Goal: Information Seeking & Learning: Learn about a topic

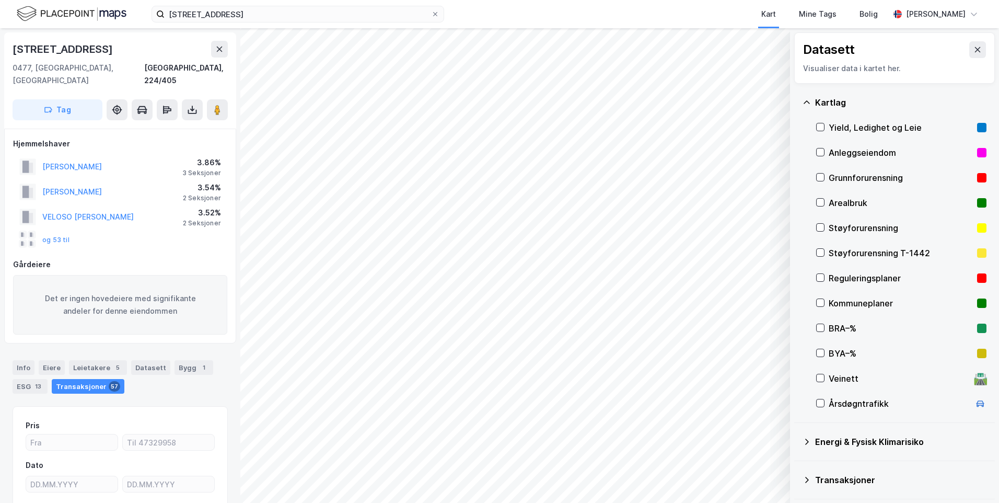
scroll to position [87, 0]
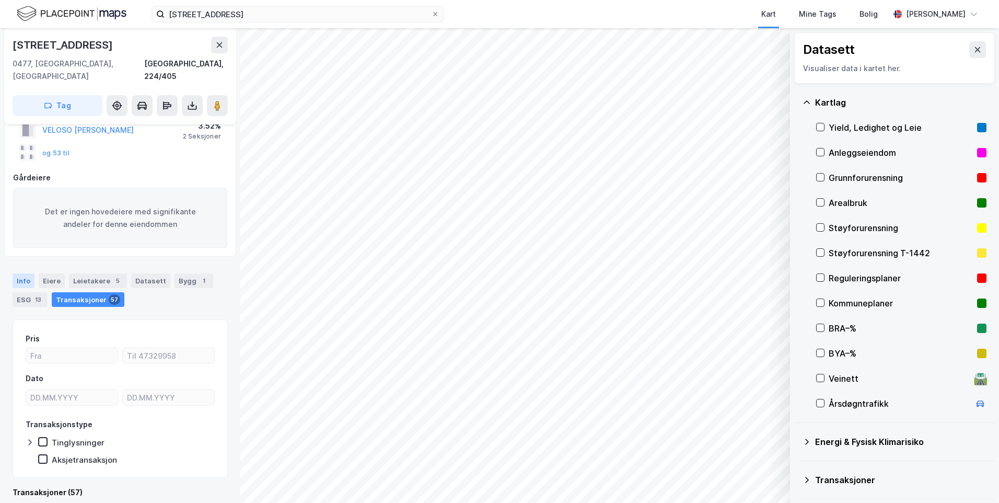
click at [24, 273] on div "Info" at bounding box center [24, 280] width 22 height 15
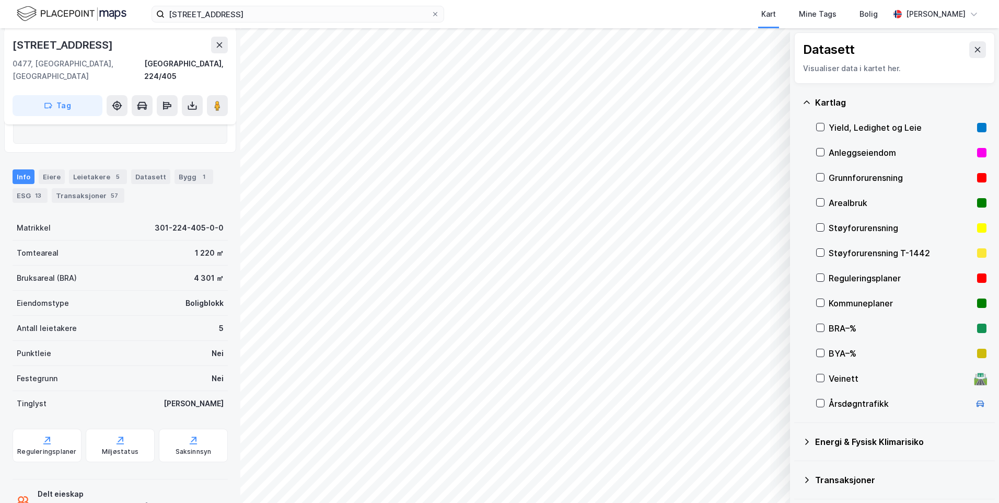
scroll to position [191, 0]
click at [52, 271] on div "Bruksareal (BRA)" at bounding box center [47, 277] width 60 height 13
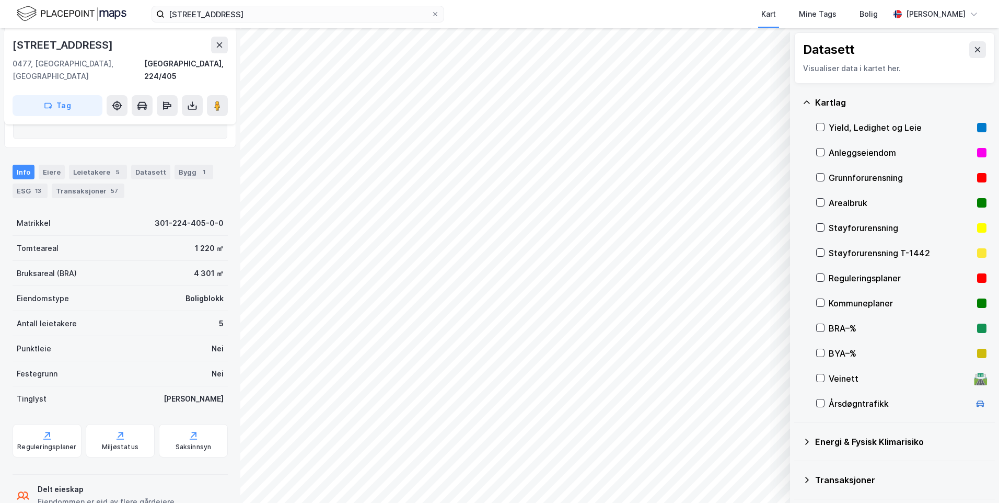
scroll to position [204, 0]
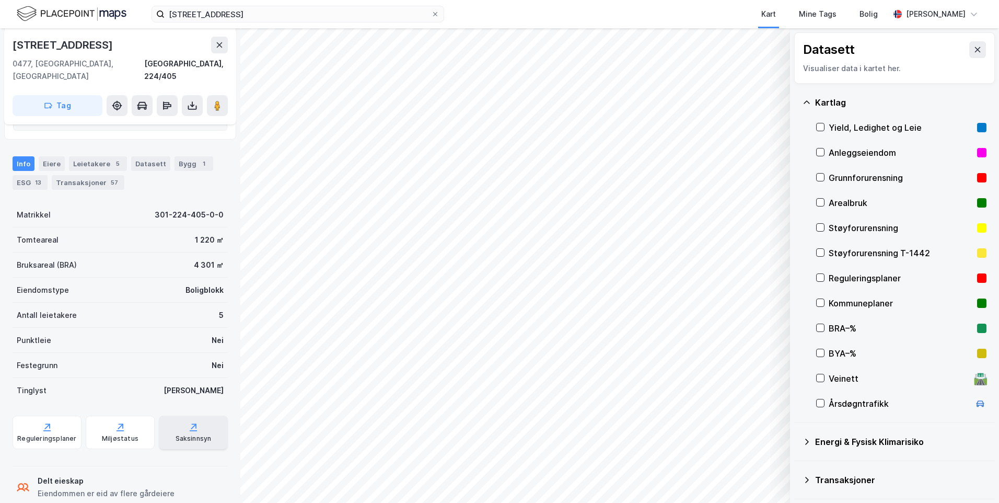
click at [190, 422] on icon at bounding box center [193, 427] width 10 height 10
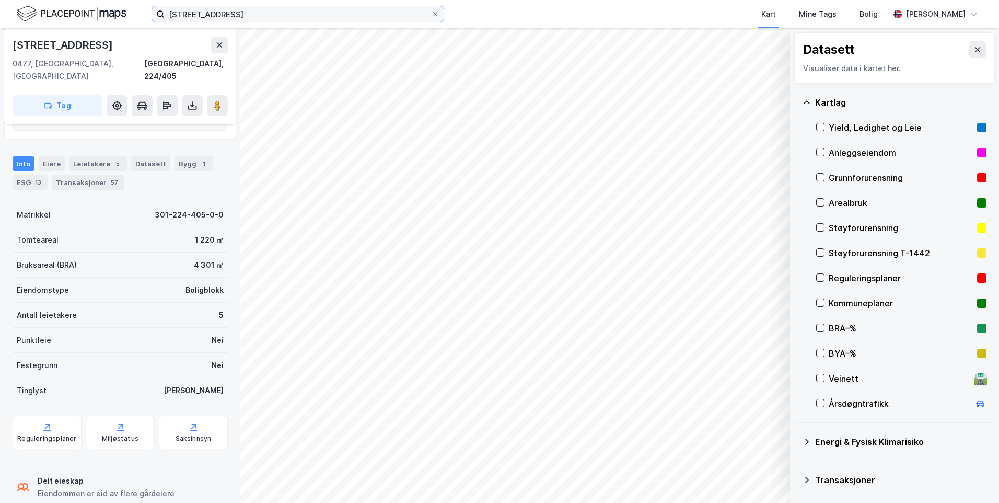
click at [254, 18] on input "[STREET_ADDRESS]" at bounding box center [298, 14] width 267 height 16
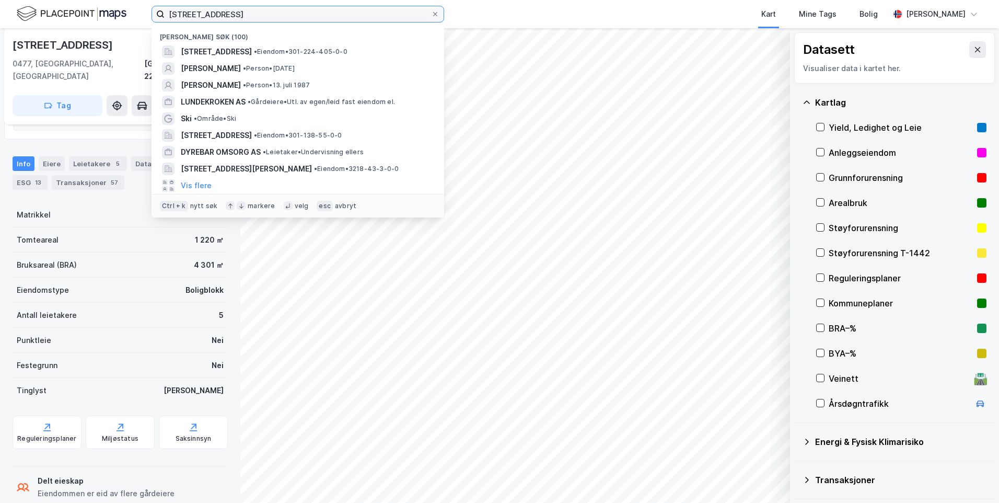
click at [254, 18] on input "[STREET_ADDRESS]" at bounding box center [298, 14] width 267 height 16
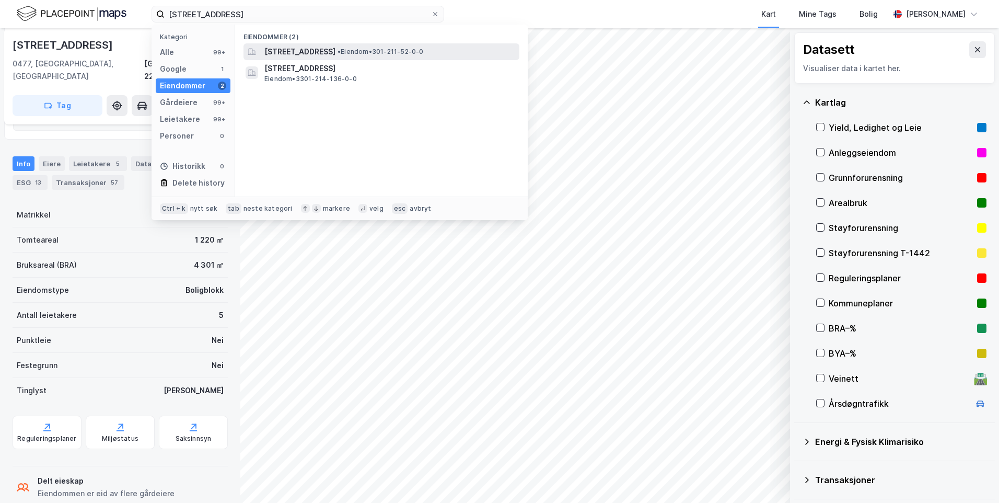
click at [298, 55] on span "[STREET_ADDRESS]" at bounding box center [299, 51] width 71 height 13
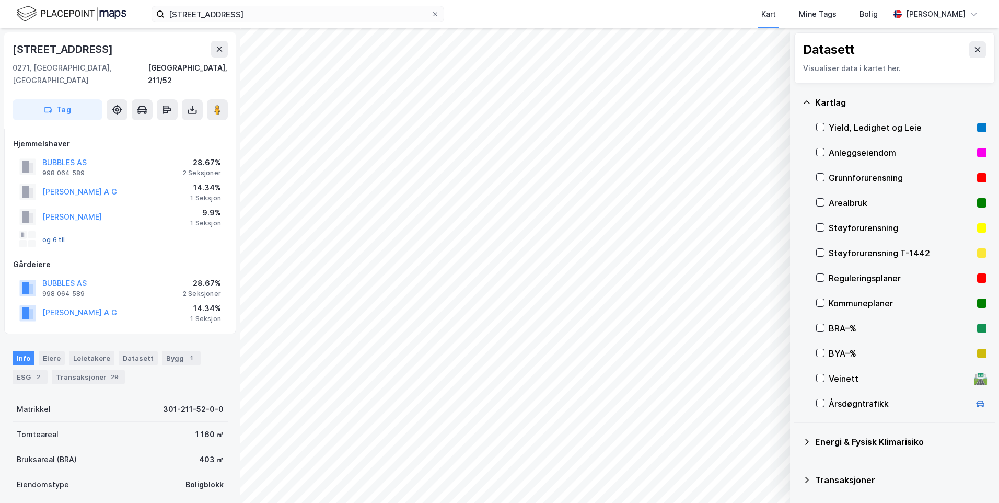
click at [0, 0] on button "og 6 til" at bounding box center [0, 0] width 0 height 0
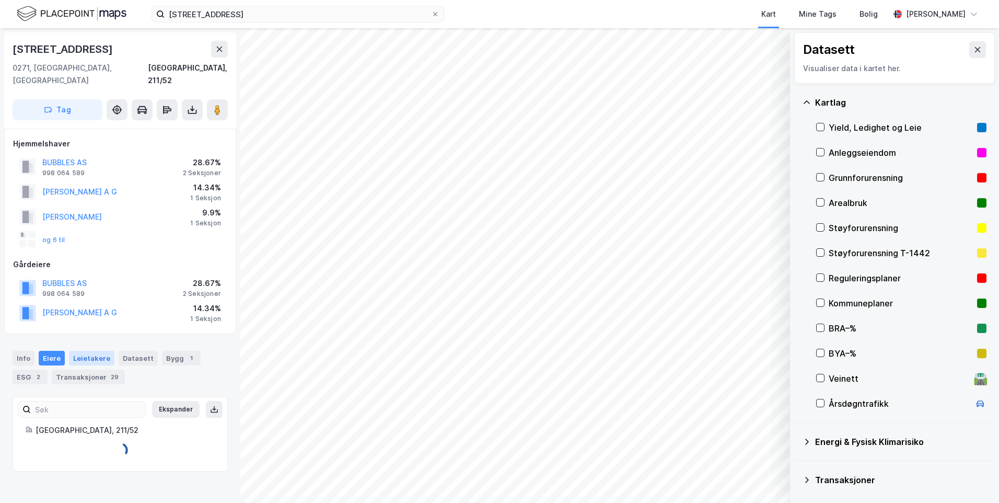
scroll to position [93, 0]
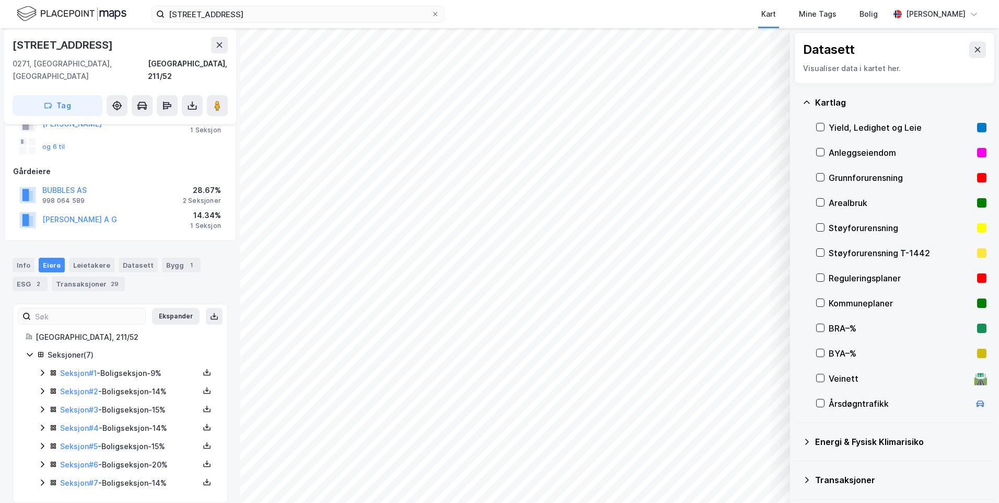
click at [35, 360] on div "Seksjoner ( 7 ) Seksjon # 1 - Boligseksjon - 9% Seksjon # 2 - Boligseksjon - 14…" at bounding box center [120, 419] width 189 height 141
click at [37, 361] on div "Seksjoner ( 7 ) Seksjon # 1 - Boligseksjon - 9% Seksjon # 2 - Boligseksjon - 14…" at bounding box center [120, 419] width 189 height 141
click at [39, 368] on icon at bounding box center [42, 372] width 8 height 8
click at [41, 387] on icon at bounding box center [42, 391] width 8 height 8
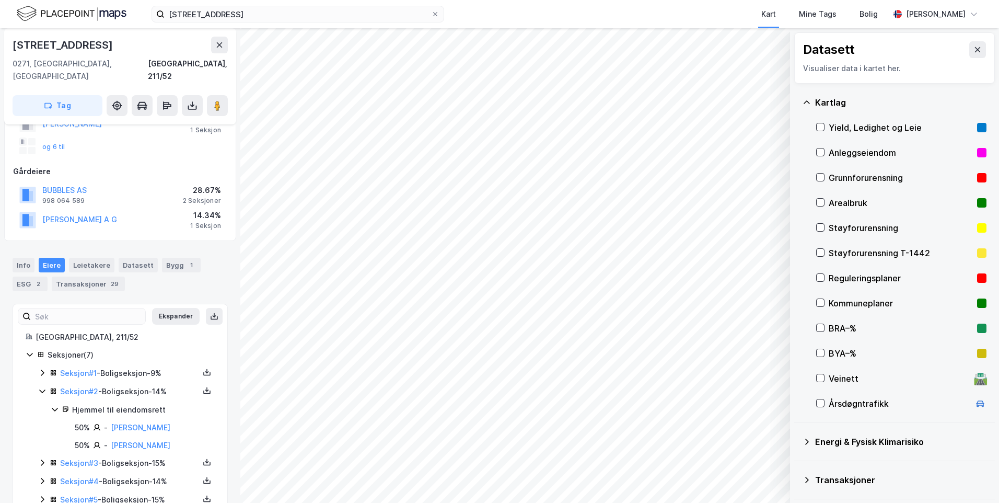
click at [41, 387] on icon at bounding box center [42, 391] width 8 height 8
click at [40, 405] on icon at bounding box center [42, 409] width 8 height 8
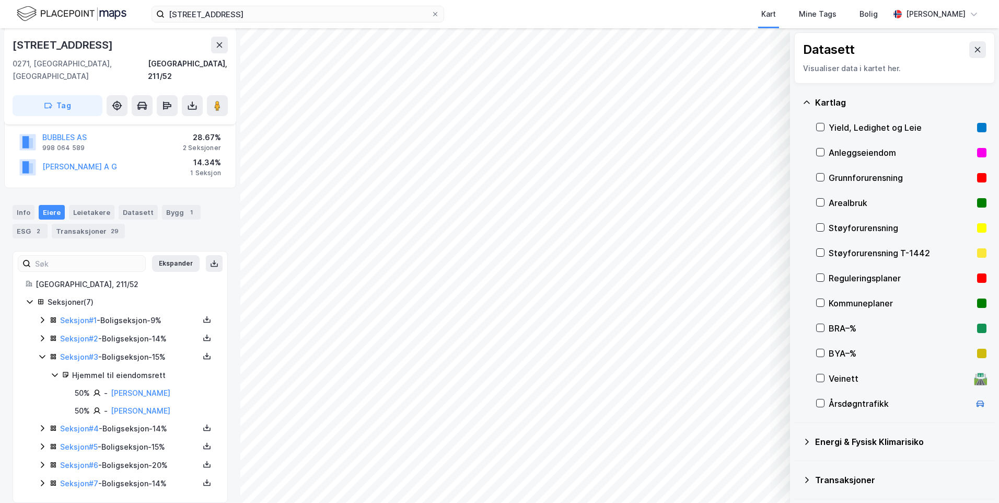
scroll to position [146, 0]
click at [120, 406] on link "[PERSON_NAME]" at bounding box center [141, 410] width 60 height 9
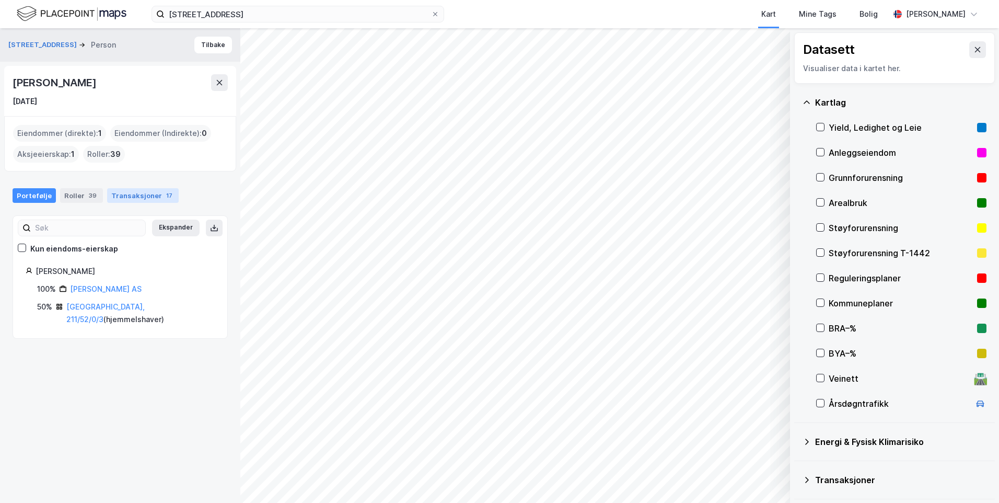
click at [164, 194] on div "17" at bounding box center [169, 195] width 10 height 10
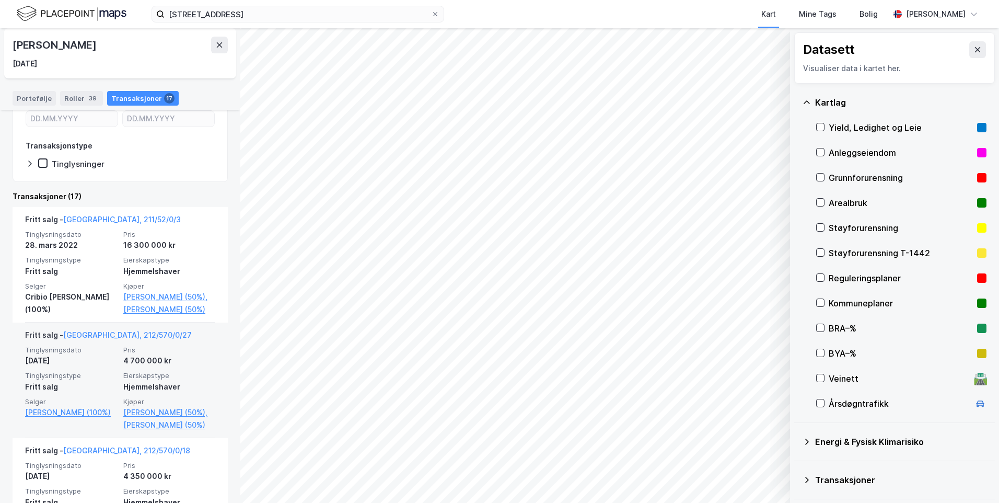
scroll to position [157, 0]
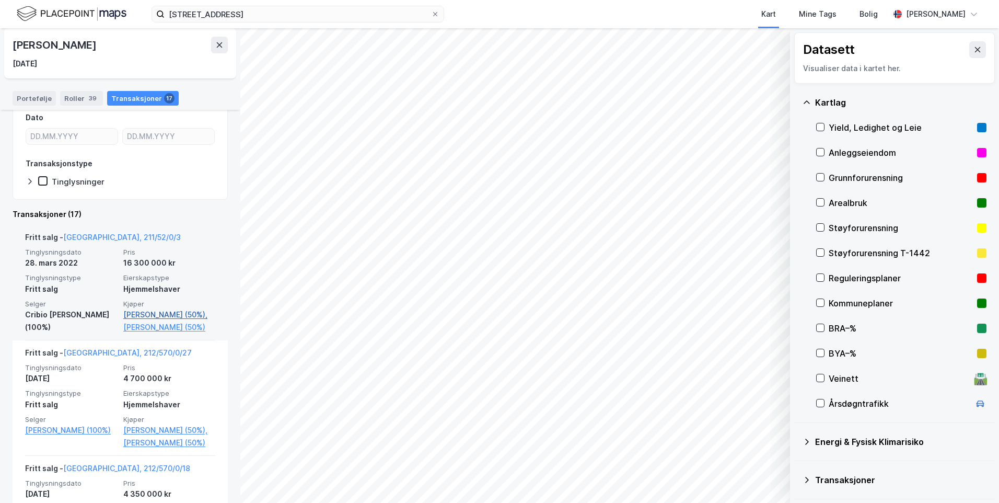
click at [166, 318] on link "[PERSON_NAME] (50%)," at bounding box center [169, 314] width 92 height 13
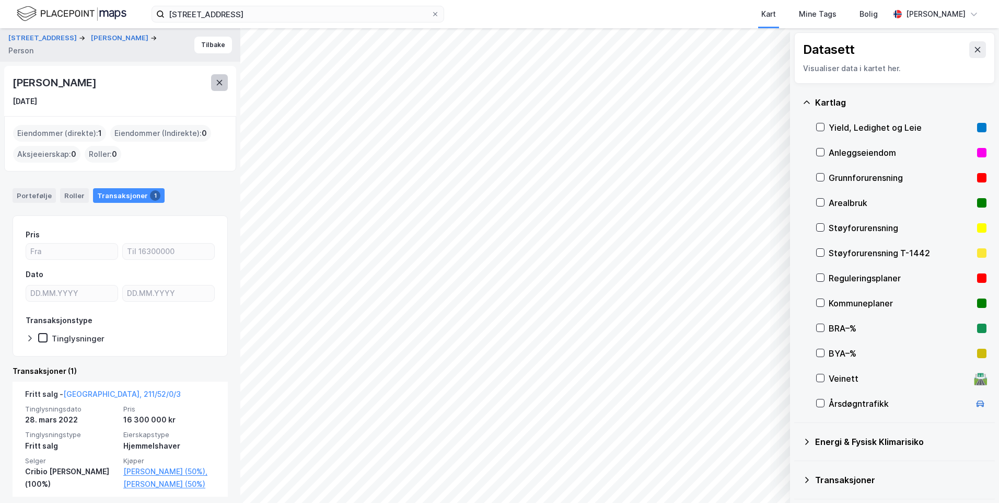
click at [221, 85] on icon at bounding box center [219, 82] width 8 height 8
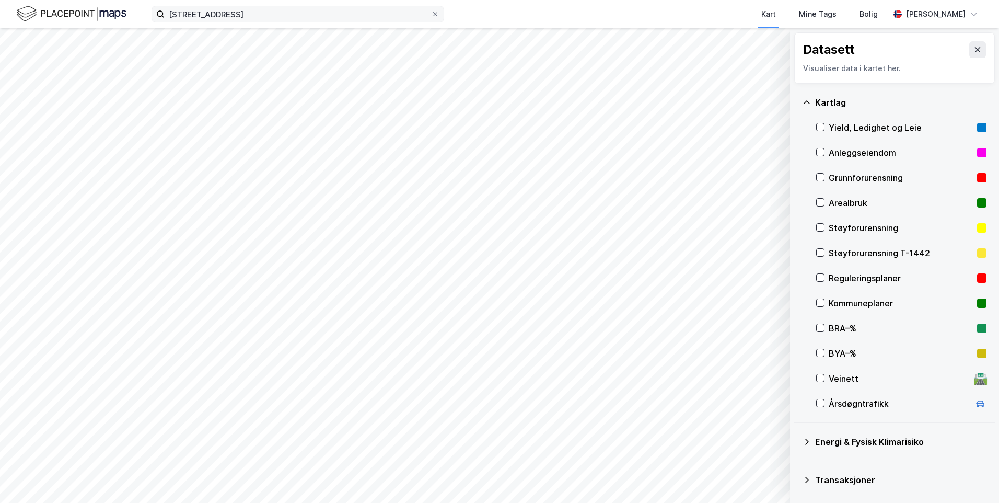
click at [276, 22] on label "[STREET_ADDRESS]" at bounding box center [298, 14] width 293 height 17
click at [276, 22] on input "[STREET_ADDRESS]" at bounding box center [298, 14] width 267 height 16
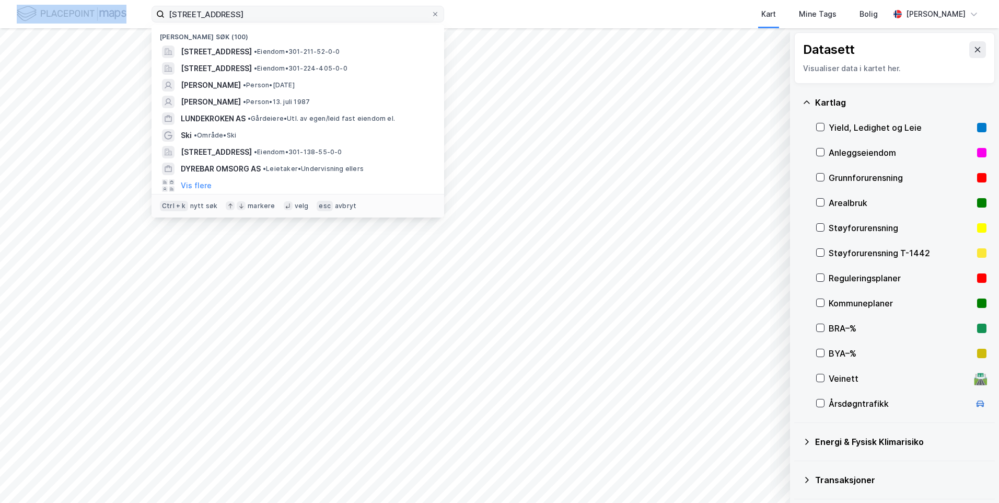
click at [276, 22] on label "[STREET_ADDRESS]" at bounding box center [298, 14] width 293 height 17
click at [276, 22] on input "[STREET_ADDRESS]" at bounding box center [298, 14] width 267 height 16
click at [276, 22] on label "[STREET_ADDRESS]" at bounding box center [298, 14] width 293 height 17
click at [276, 22] on input "[STREET_ADDRESS]" at bounding box center [298, 14] width 267 height 16
drag, startPoint x: 276, startPoint y: 22, endPoint x: 253, endPoint y: 7, distance: 27.5
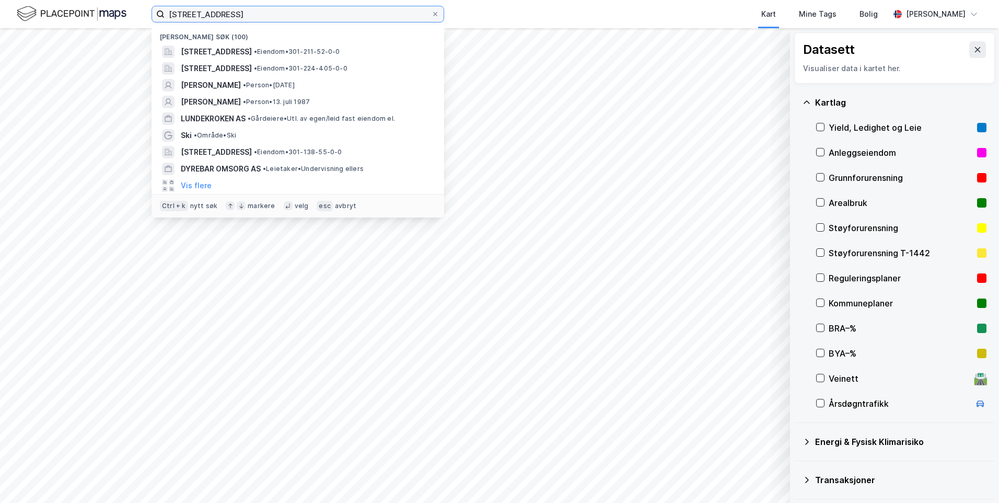
click at [253, 7] on input "[STREET_ADDRESS]" at bounding box center [298, 14] width 267 height 16
click at [230, 18] on input "[STREET_ADDRESS]" at bounding box center [298, 14] width 267 height 16
click at [229, 17] on input "[STREET_ADDRESS]" at bounding box center [298, 14] width 267 height 16
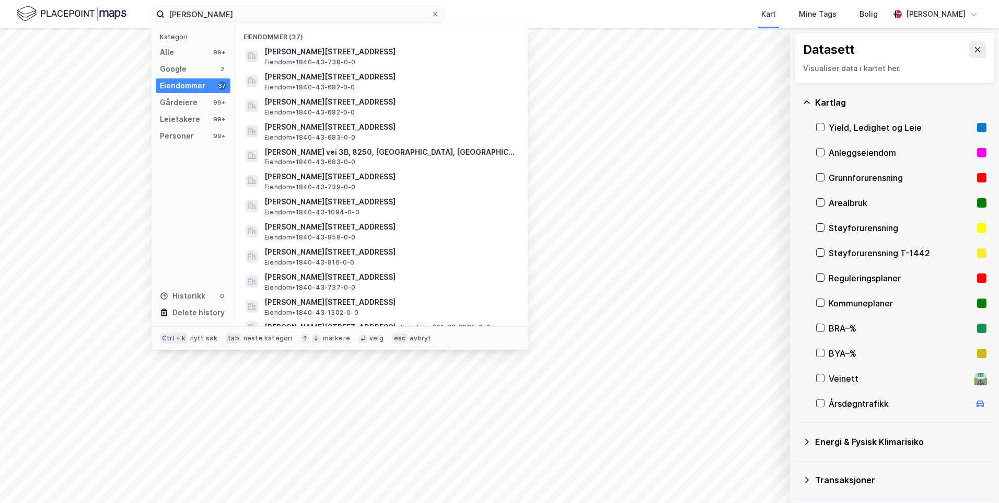
click at [194, 128] on div "Kategori Alle 99+ Google 2 Eiendommer 37 Gårdeiere 99+ Leietakere 99+ Personer …" at bounding box center [194, 176] width 84 height 302
drag, startPoint x: 194, startPoint y: 128, endPoint x: 185, endPoint y: 143, distance: 18.6
click at [185, 143] on div "Kategori Alle 99+ Google 2 Eiendommer 37 Gårdeiere 99+ Leietakere 99+ Personer …" at bounding box center [194, 176] width 84 height 302
click at [181, 137] on div "Personer" at bounding box center [177, 136] width 34 height 13
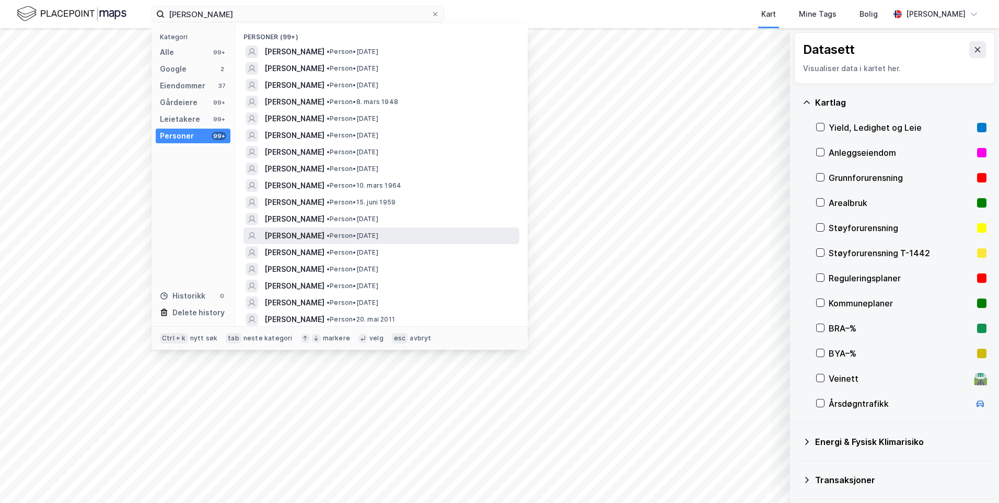
click at [327, 240] on div "[PERSON_NAME] • Person • [DATE]" at bounding box center [390, 235] width 253 height 13
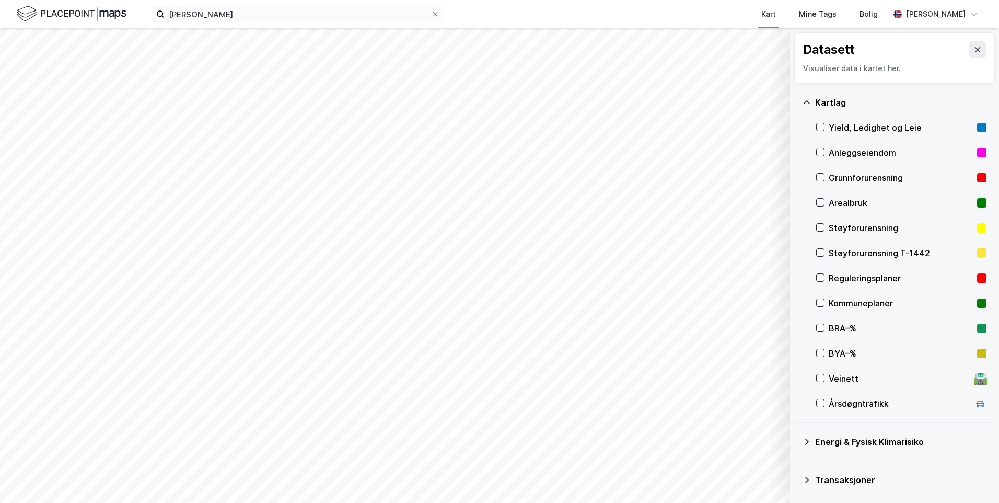
click at [221, 22] on div "[PERSON_NAME] Kart Mine Tags Bolig [PERSON_NAME]" at bounding box center [499, 14] width 999 height 28
click at [223, 19] on input "[PERSON_NAME]" at bounding box center [298, 14] width 267 height 16
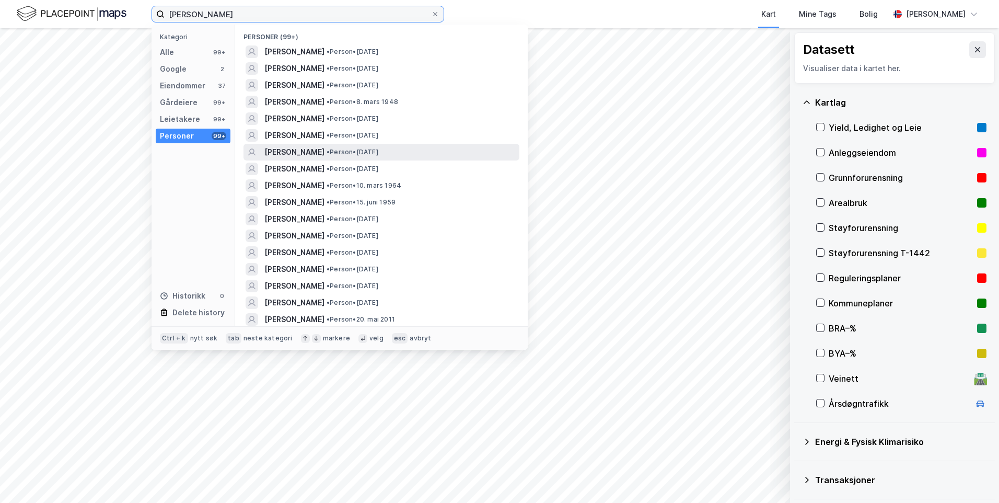
scroll to position [52, 0]
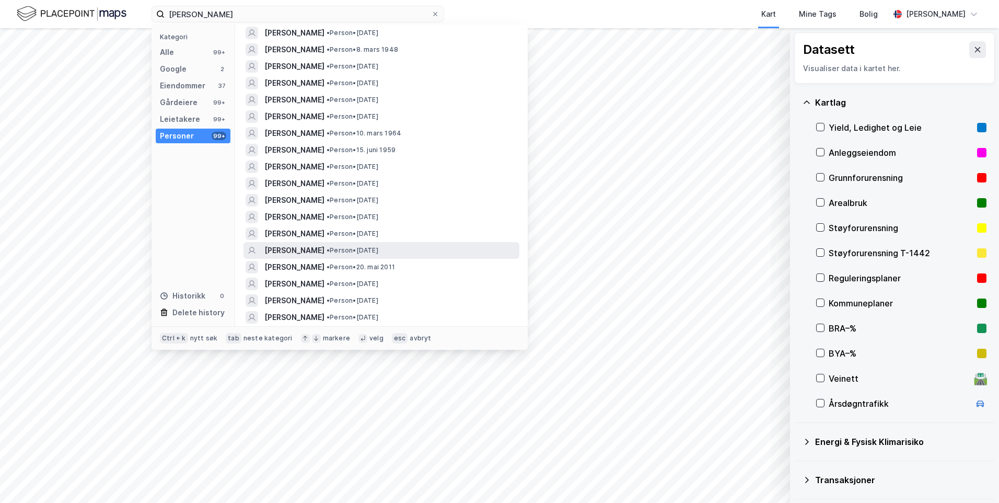
click at [325, 250] on span "[PERSON_NAME]" at bounding box center [294, 250] width 60 height 13
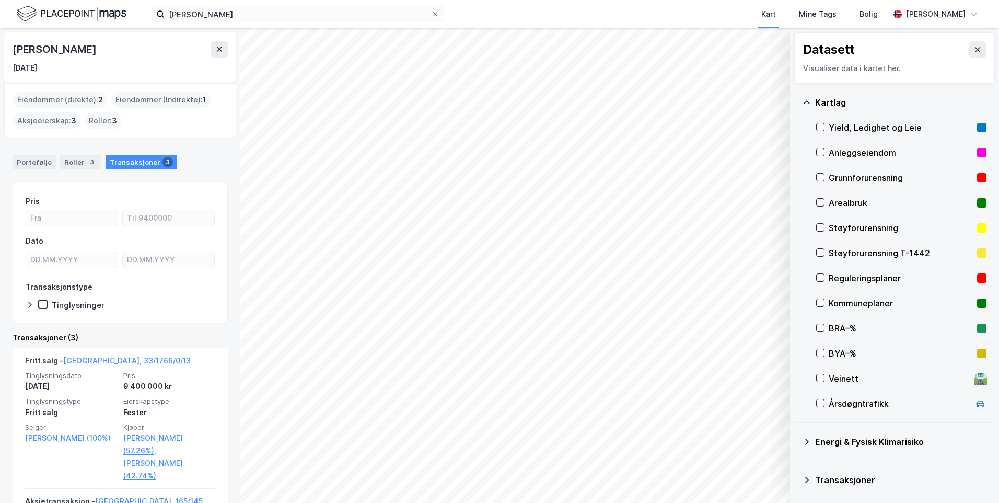
scroll to position [52, 0]
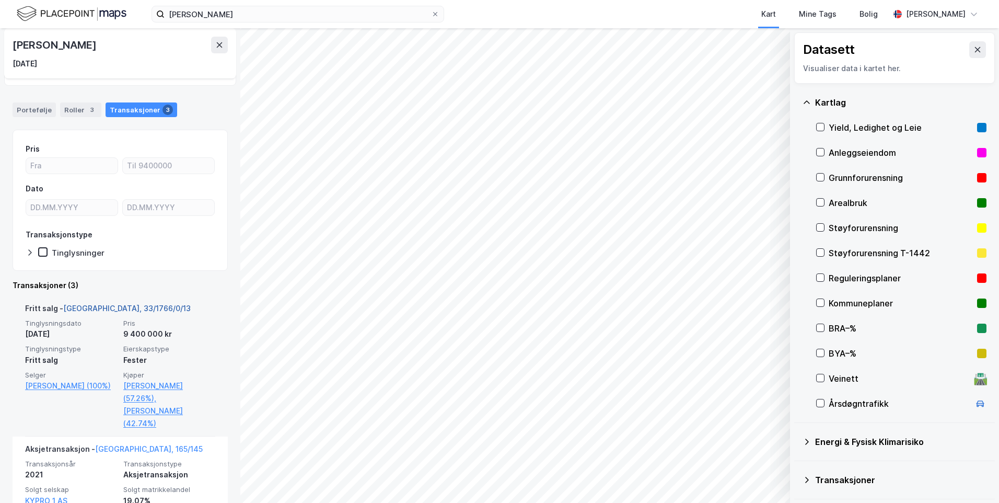
click at [113, 307] on link "[GEOGRAPHIC_DATA], 33/1766/0/13" at bounding box center [127, 308] width 128 height 9
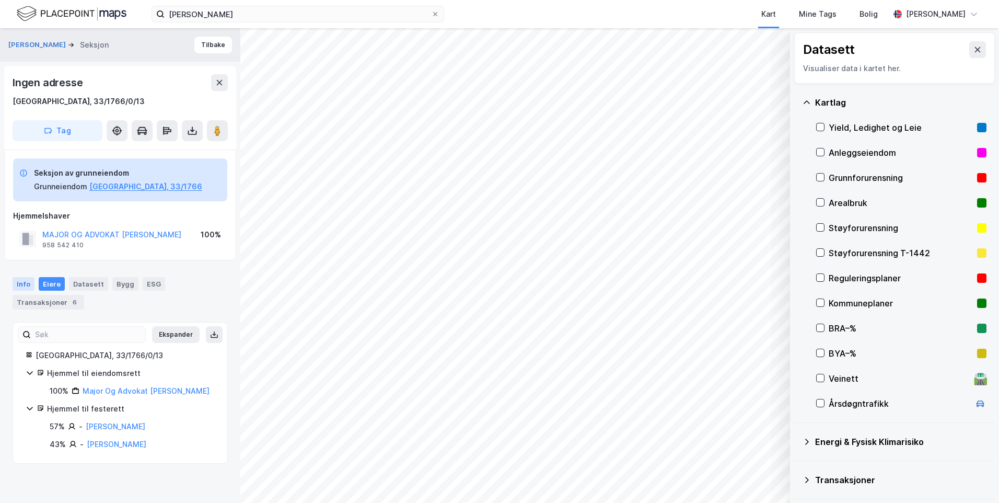
click at [31, 283] on div "Info" at bounding box center [24, 284] width 22 height 14
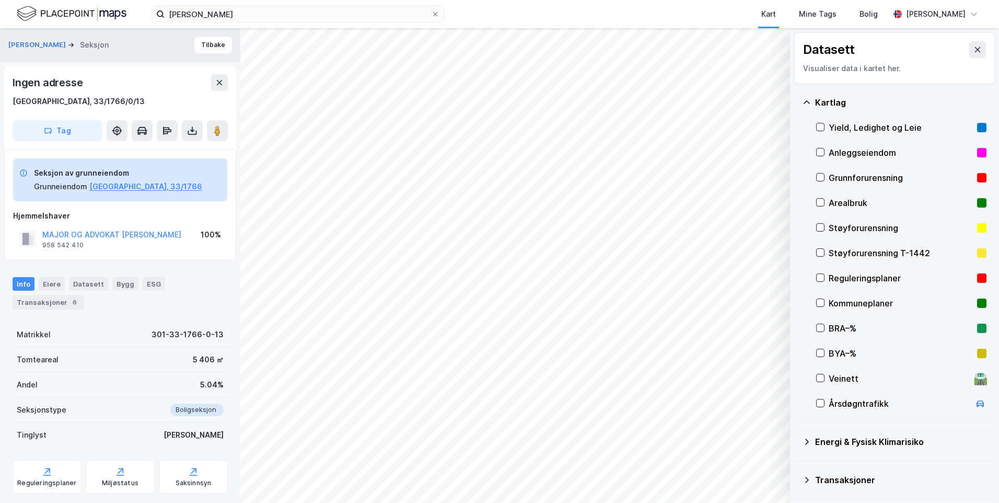
drag, startPoint x: 149, startPoint y: 224, endPoint x: 142, endPoint y: 220, distance: 8.0
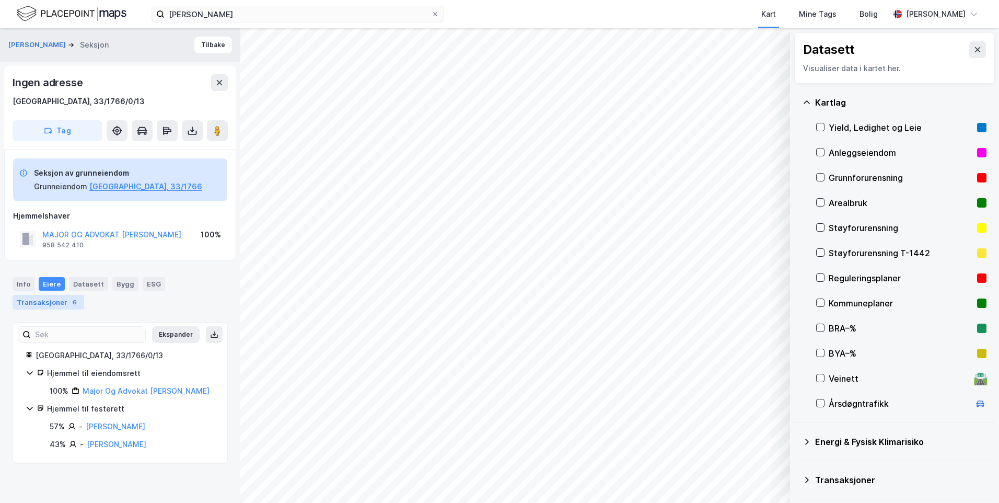
click at [70, 305] on div "6" at bounding box center [75, 302] width 10 height 10
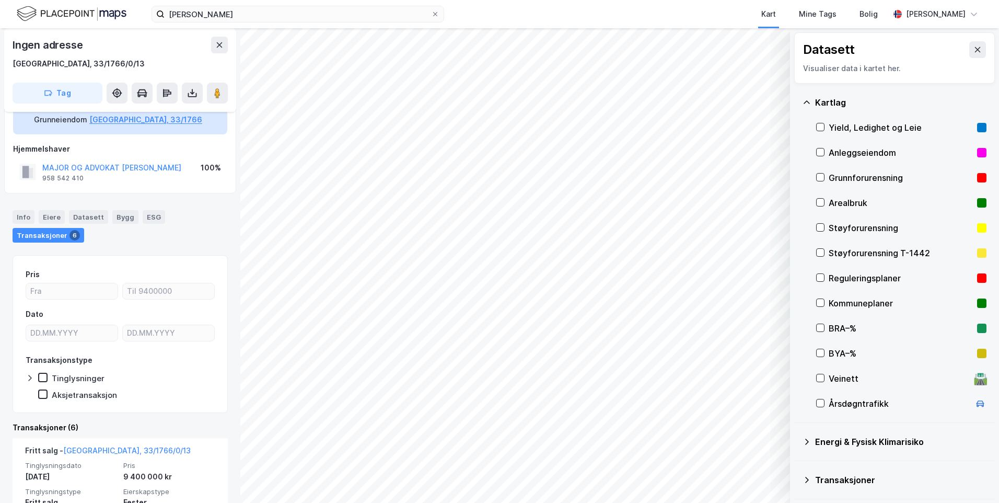
scroll to position [119, 0]
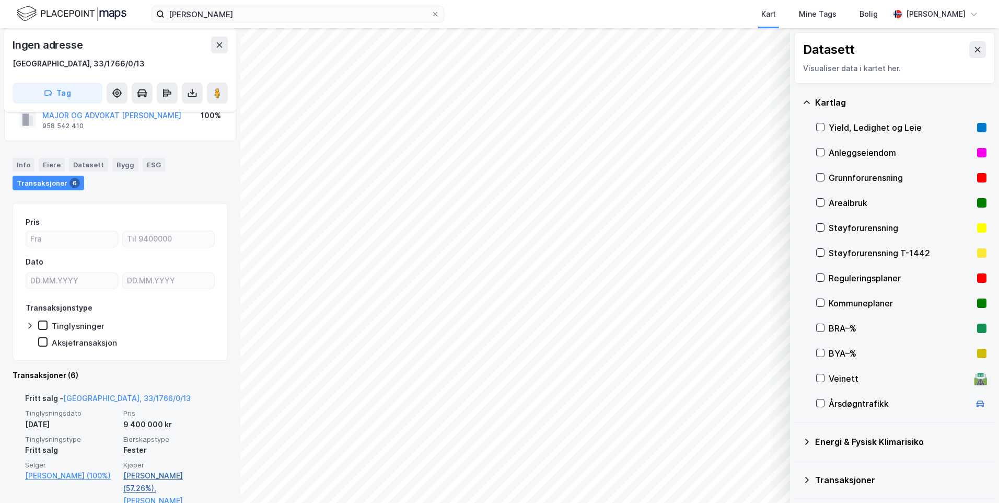
click at [163, 474] on link "[PERSON_NAME] (57.26%)," at bounding box center [169, 481] width 92 height 25
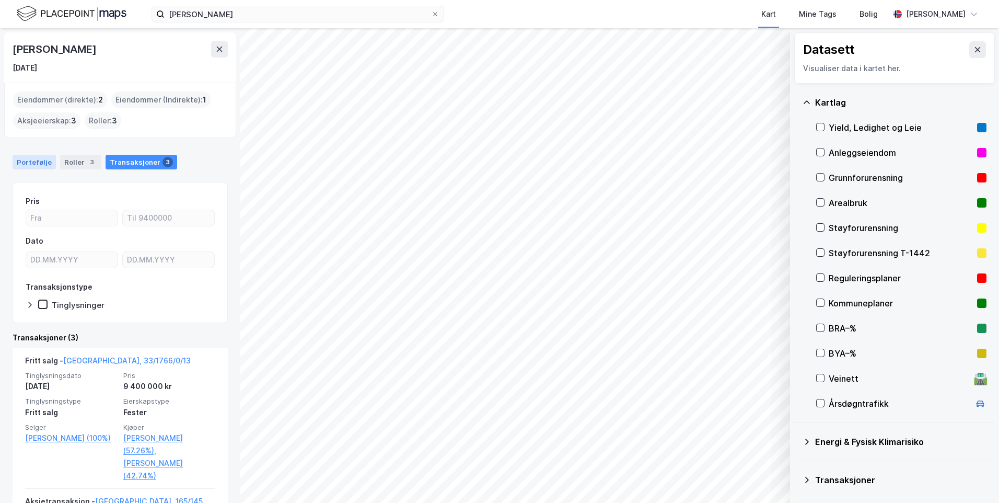
click at [32, 163] on div "Portefølje" at bounding box center [34, 162] width 43 height 15
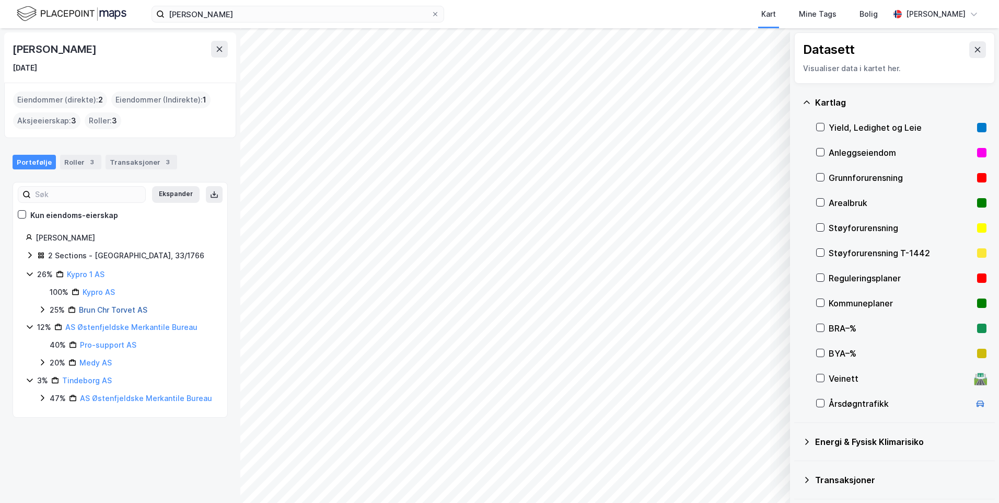
click at [83, 309] on link "Brun Chr Torvet AS" at bounding box center [113, 309] width 68 height 9
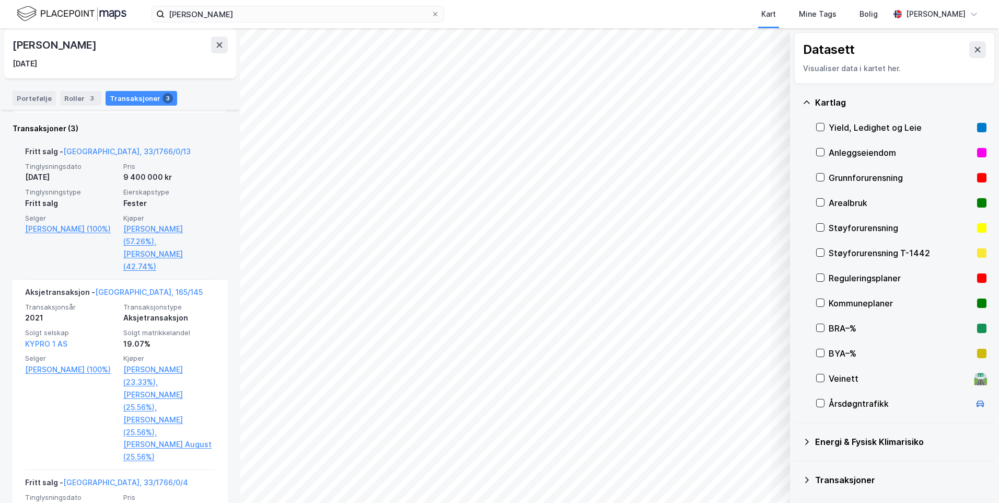
scroll to position [292, 0]
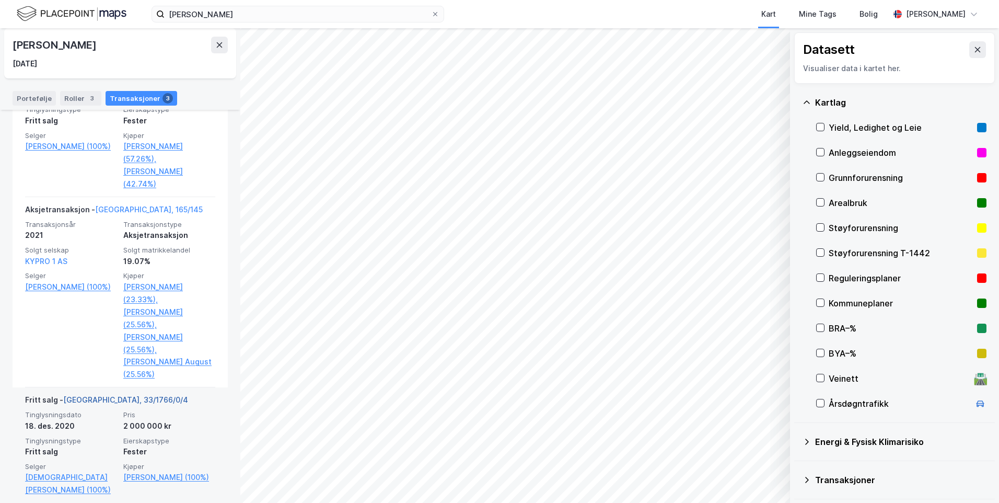
click at [121, 395] on link "[GEOGRAPHIC_DATA], 33/1766/0/4" at bounding box center [125, 399] width 125 height 9
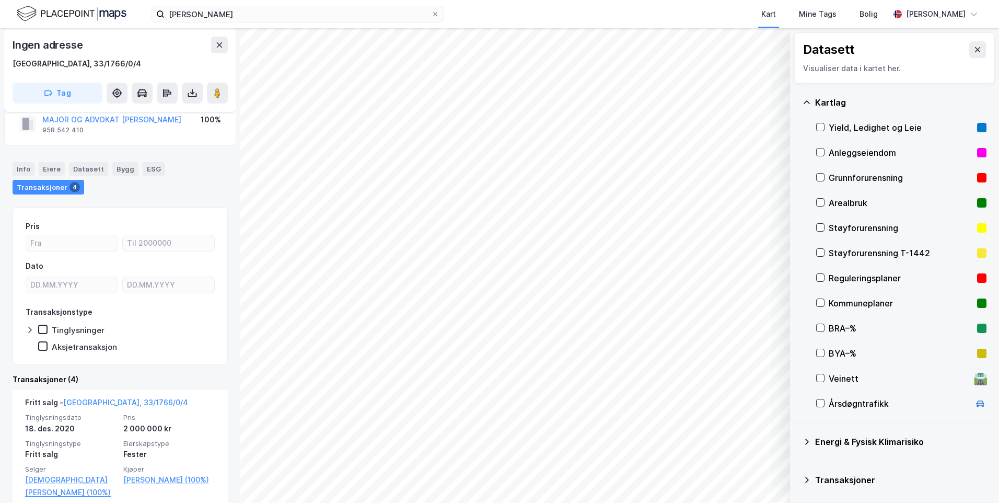
scroll to position [119, 0]
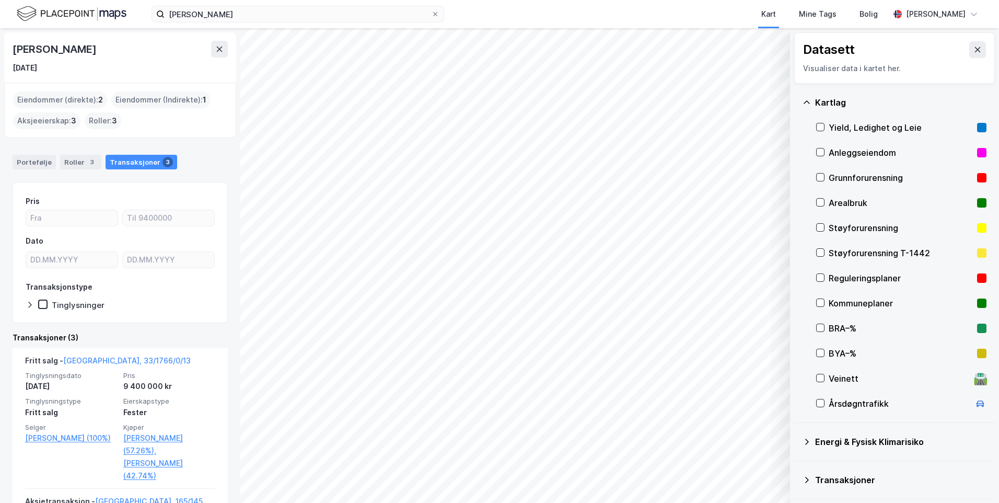
click at [41, 172] on div "Portefølje Roller 3 Transaksjoner 3" at bounding box center [120, 157] width 240 height 31
click at [40, 167] on div "Portefølje" at bounding box center [34, 162] width 43 height 15
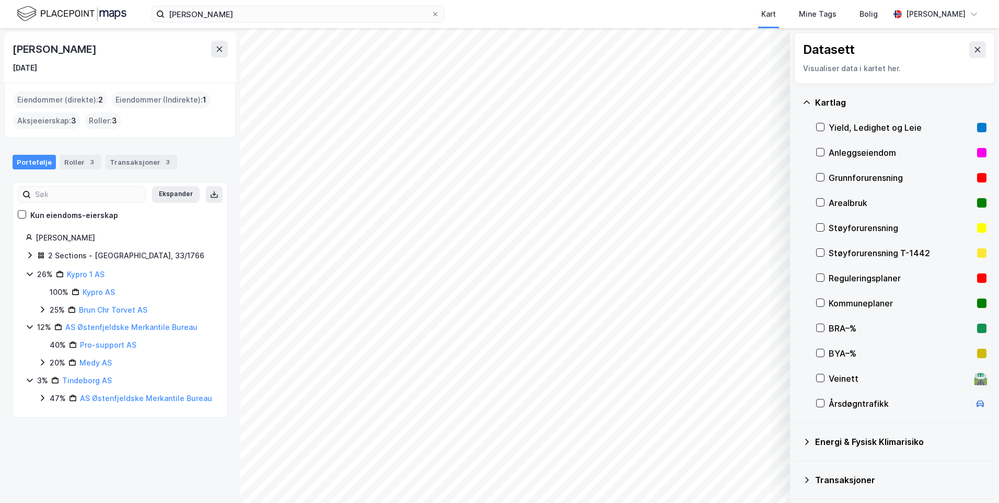
click at [32, 253] on icon at bounding box center [30, 255] width 8 height 8
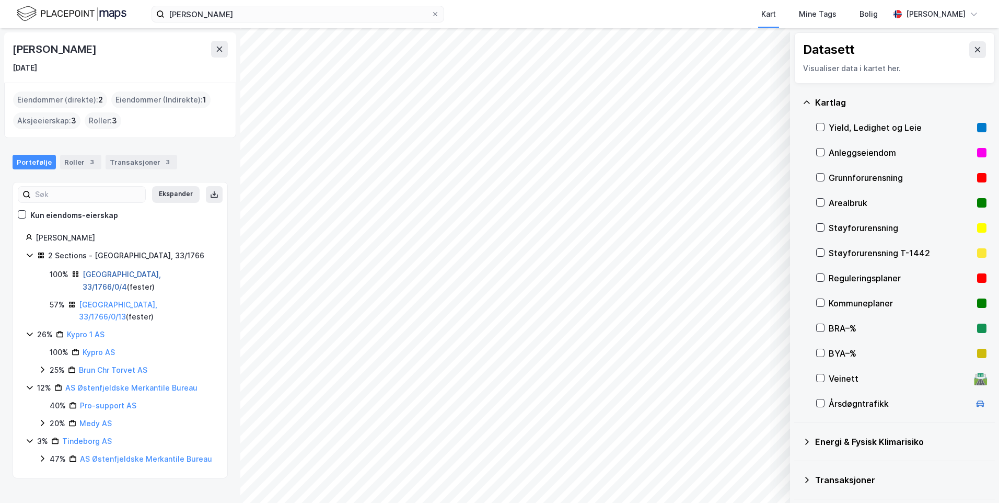
click at [96, 274] on link "[GEOGRAPHIC_DATA], 33/1766/0/4" at bounding box center [122, 280] width 78 height 21
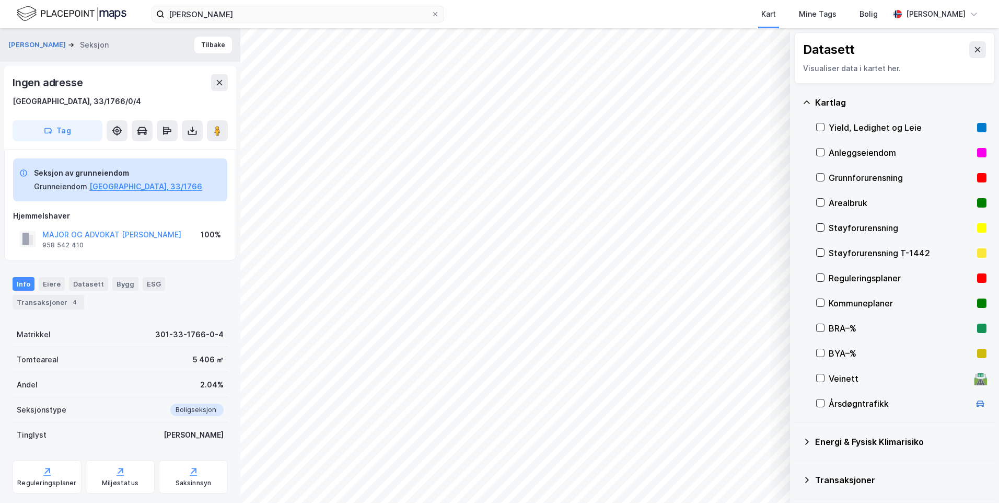
scroll to position [25, 0]
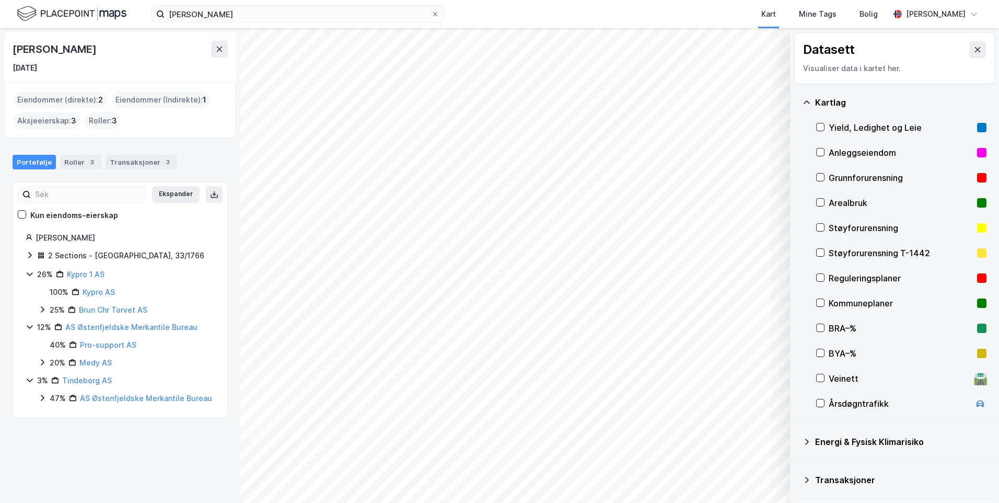
click at [28, 251] on icon at bounding box center [30, 255] width 8 height 8
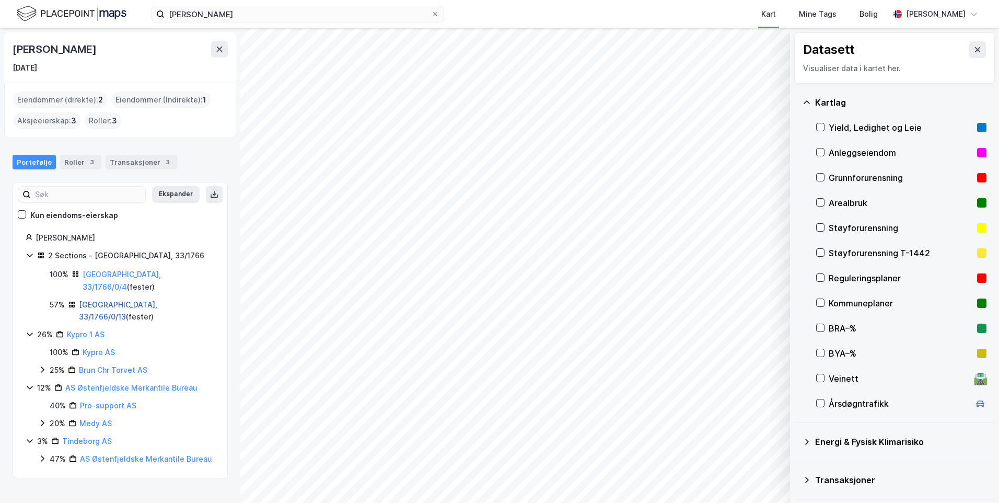
click at [98, 300] on link "[GEOGRAPHIC_DATA], 33/1766/0/13" at bounding box center [118, 310] width 78 height 21
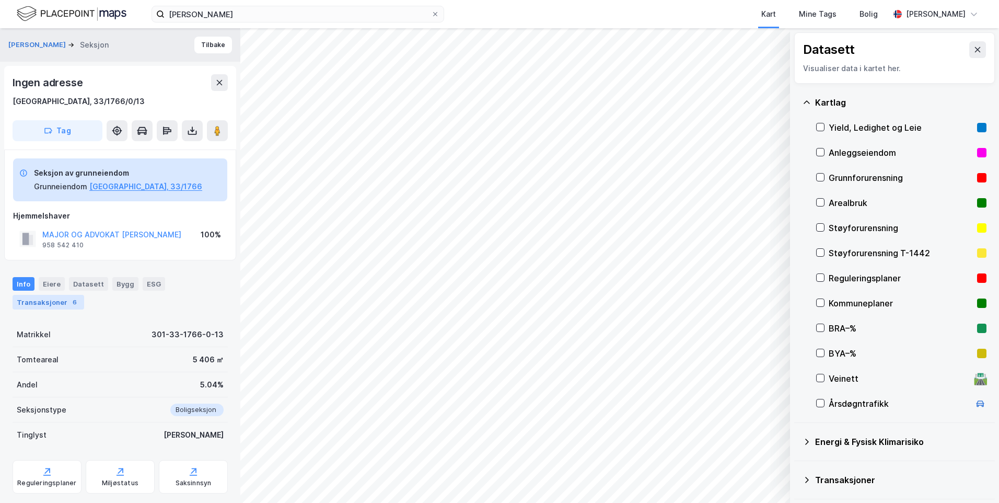
click at [61, 302] on div "Transaksjoner 6" at bounding box center [49, 302] width 72 height 15
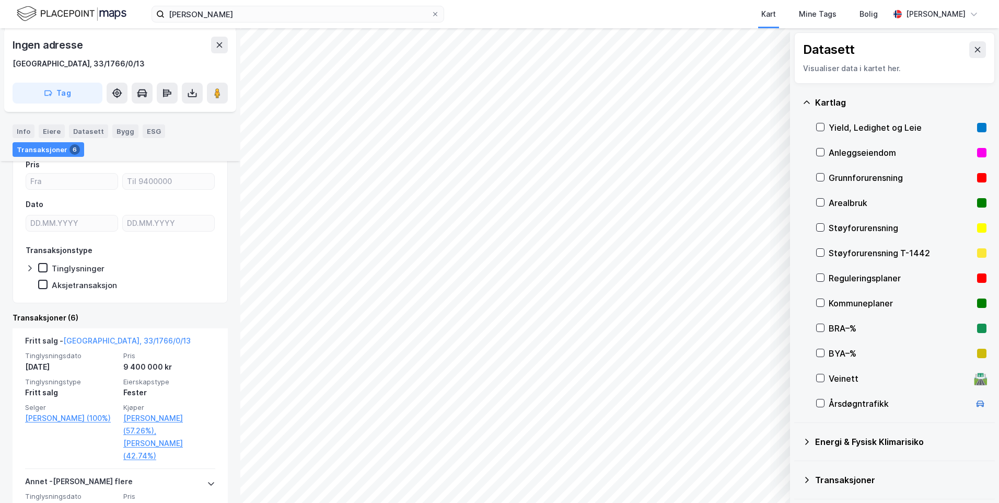
scroll to position [276, 0]
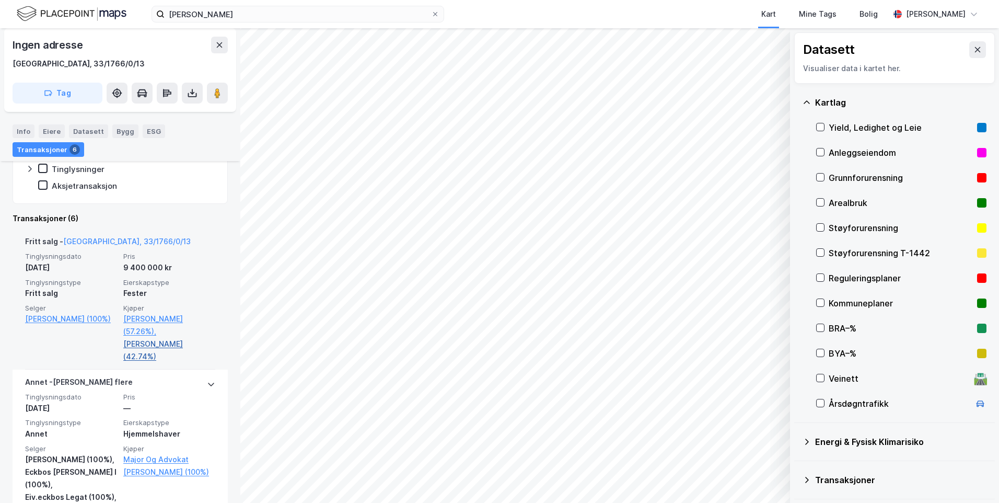
click at [148, 343] on link "[PERSON_NAME] (42.74%)" at bounding box center [169, 350] width 92 height 25
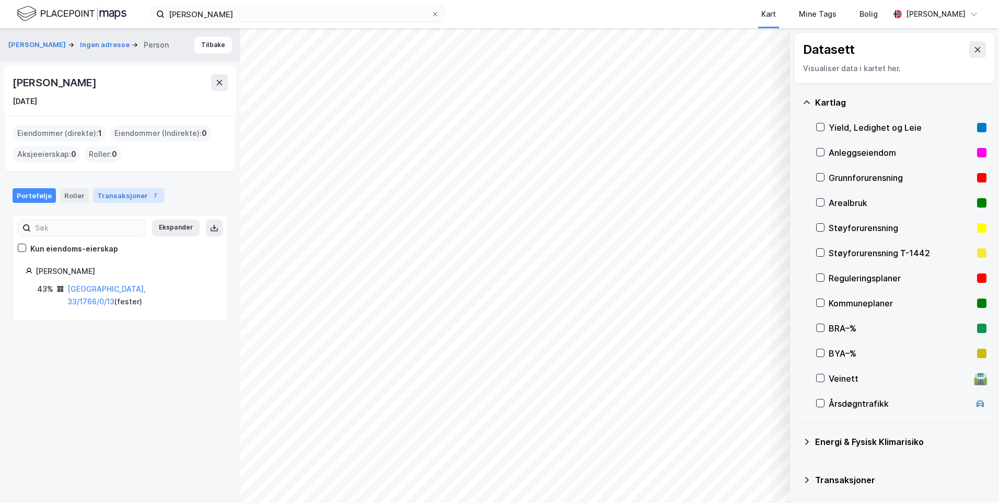
click at [111, 202] on div "Transaksjoner 7" at bounding box center [129, 195] width 72 height 15
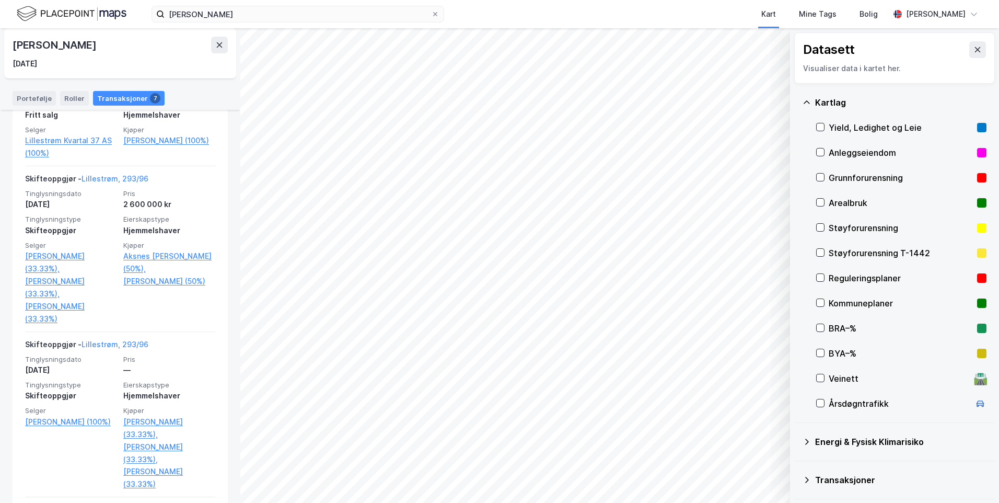
scroll to position [660, 0]
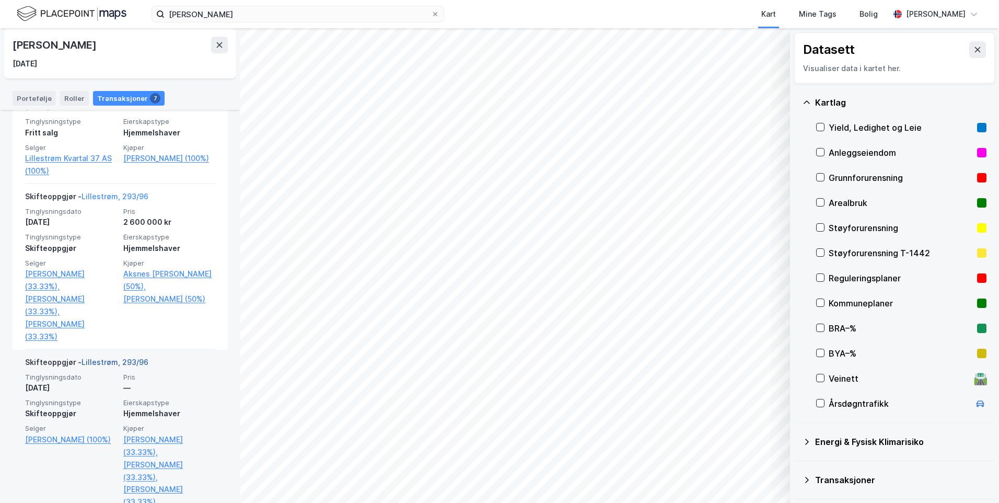
click at [87, 358] on link "Lillestrøm, 293/96" at bounding box center [115, 362] width 67 height 9
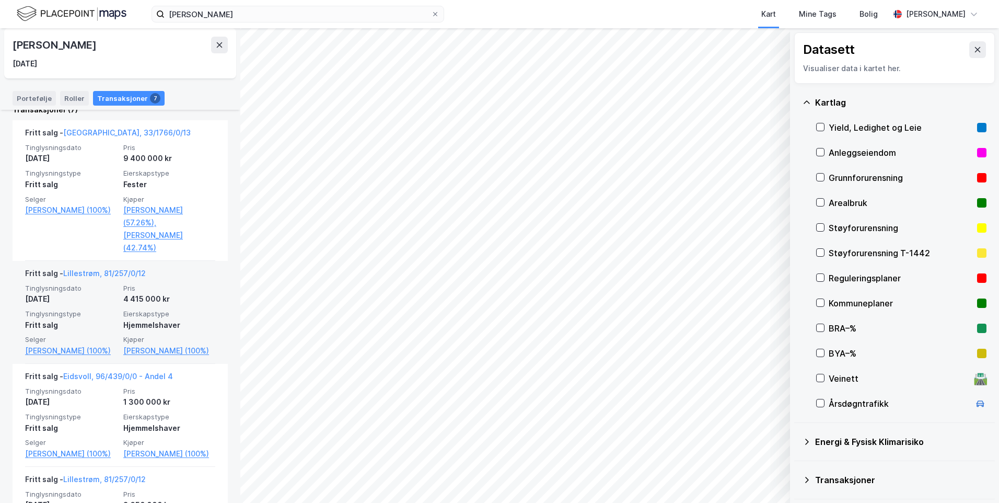
scroll to position [314, 0]
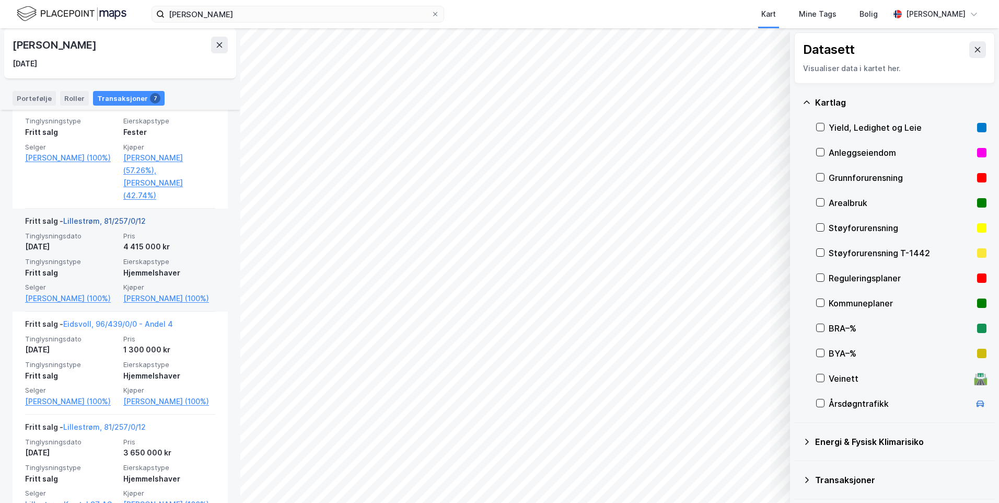
click at [122, 216] on link "Lillestrøm, 81/257/0/12" at bounding box center [104, 220] width 83 height 9
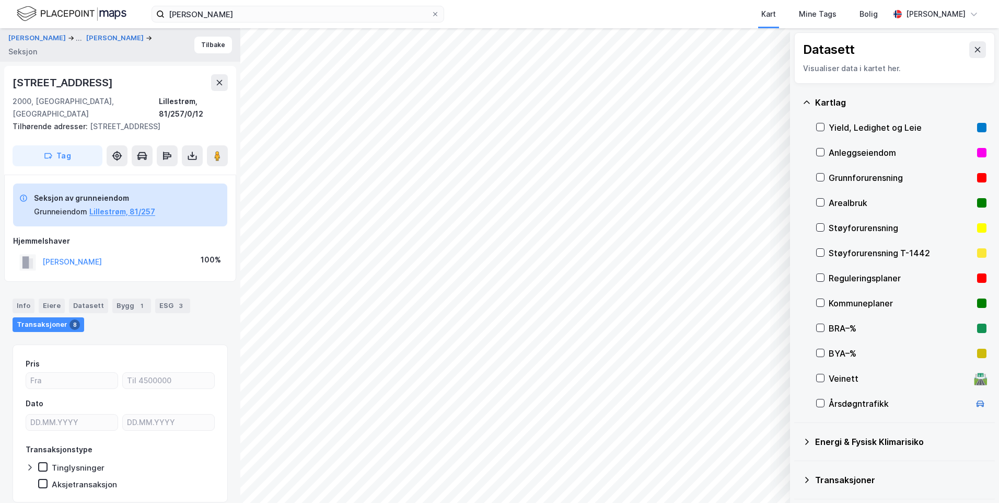
scroll to position [37, 0]
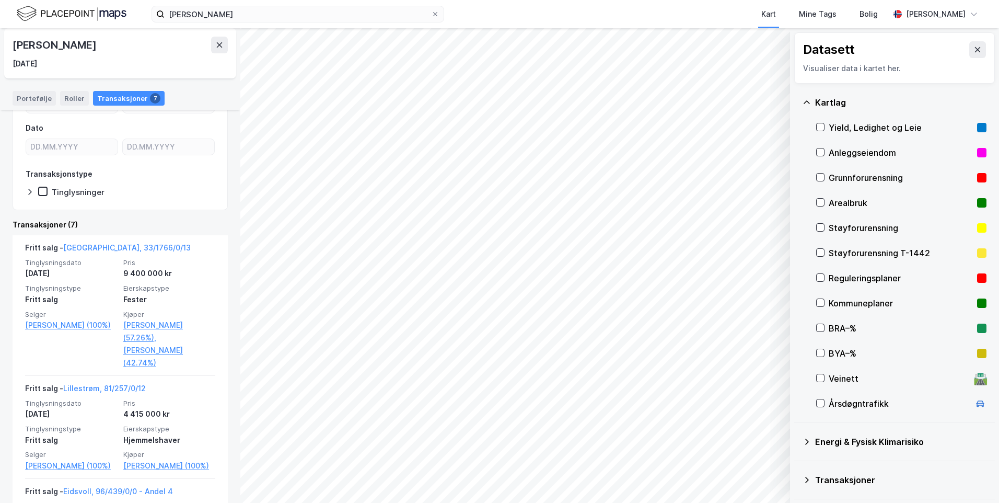
scroll to position [157, 0]
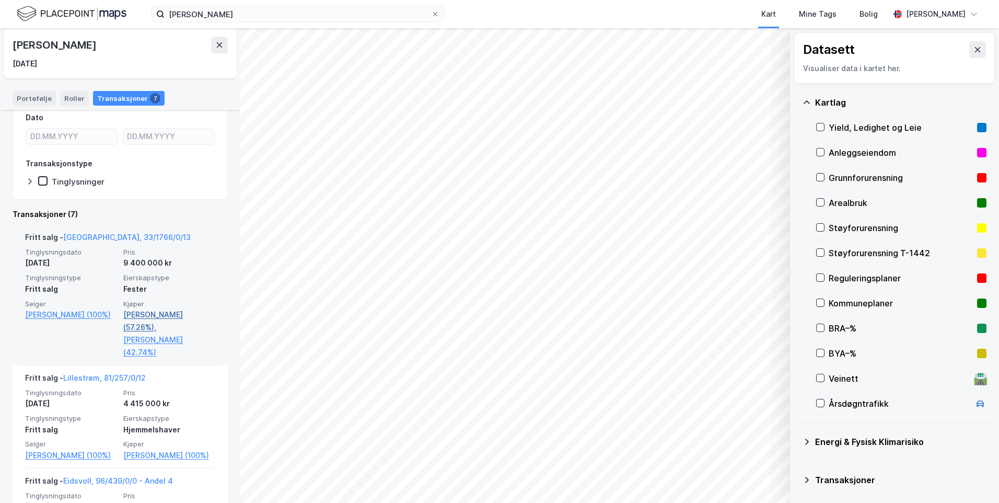
click at [149, 315] on link "[PERSON_NAME] (57.26%)," at bounding box center [169, 320] width 92 height 25
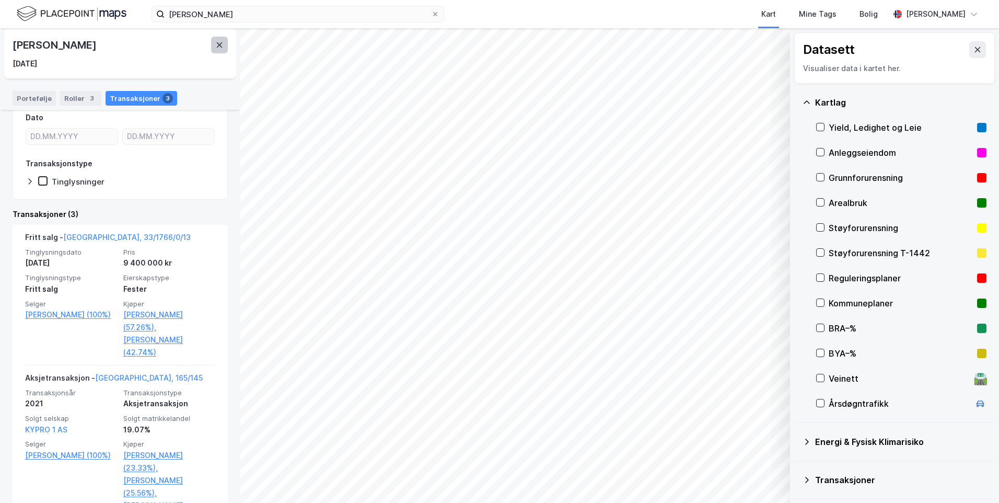
click at [224, 48] on button at bounding box center [219, 45] width 17 height 17
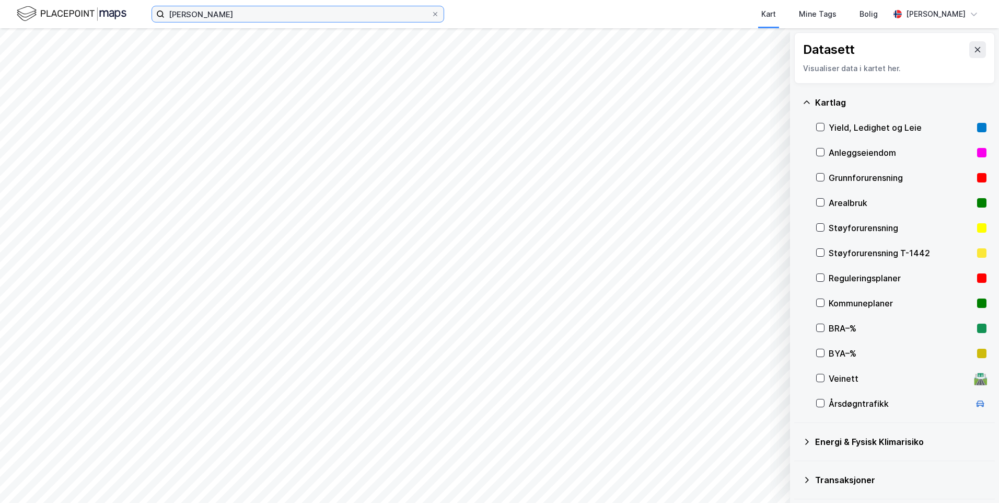
click at [257, 7] on input "[PERSON_NAME]" at bounding box center [298, 14] width 267 height 16
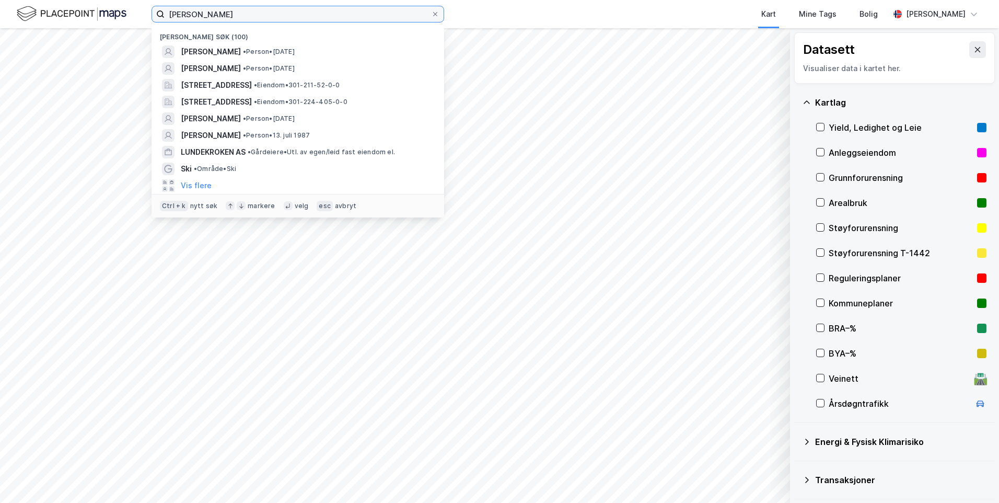
click at [257, 7] on input "[PERSON_NAME]" at bounding box center [298, 14] width 267 height 16
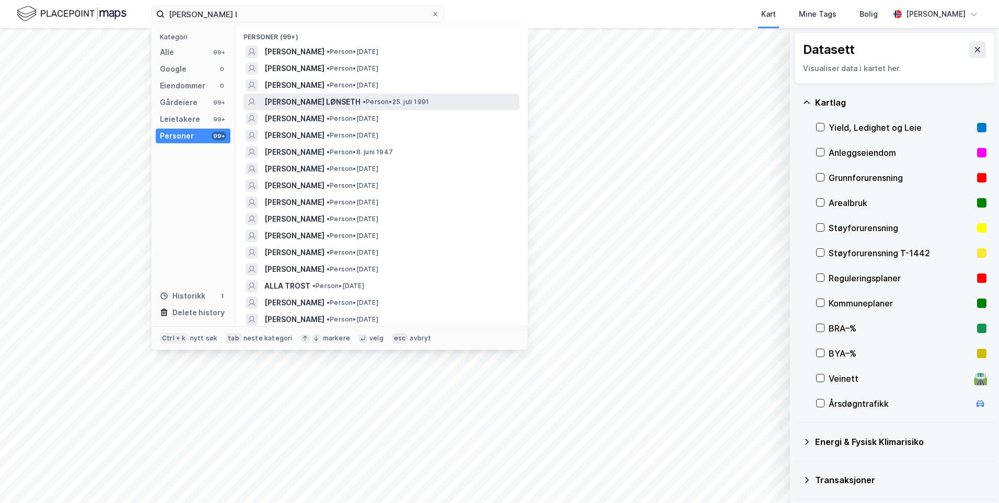
click at [290, 98] on span "[PERSON_NAME] LØNSETH" at bounding box center [312, 102] width 96 height 13
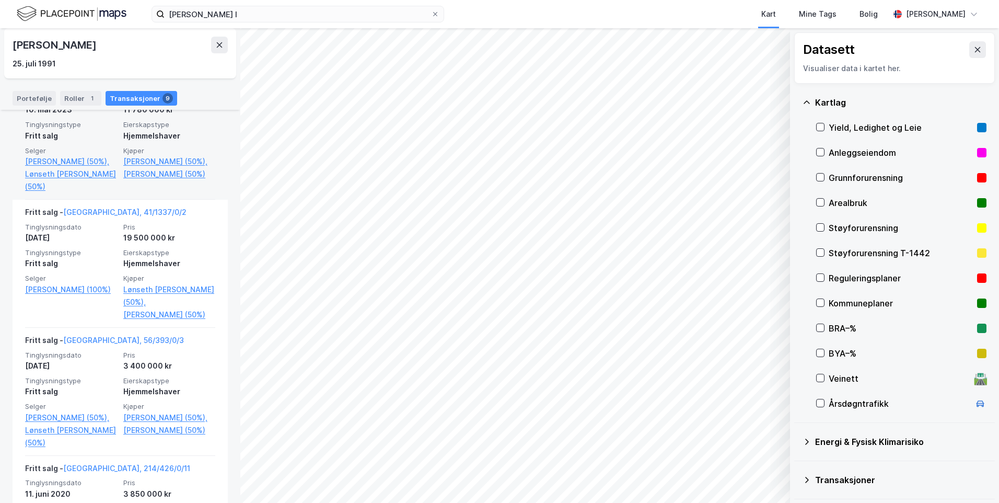
scroll to position [418, 0]
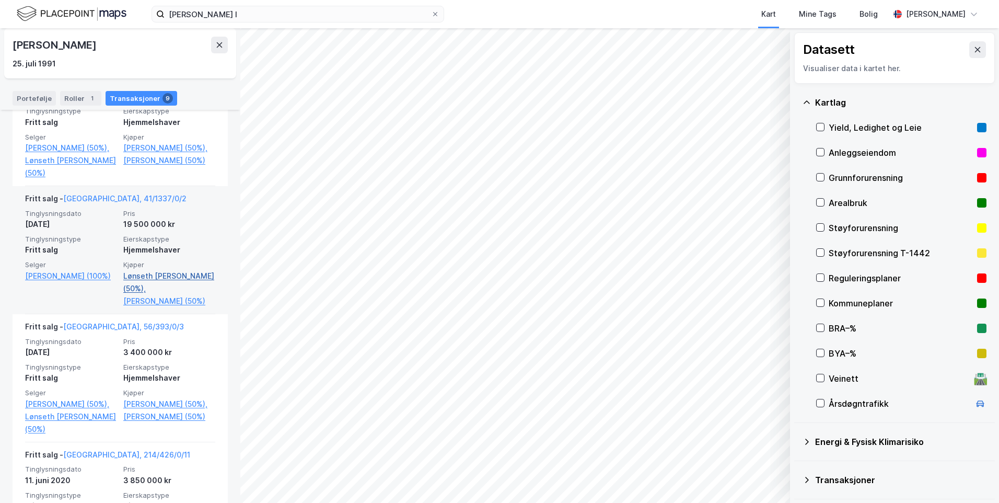
click at [156, 295] on link "Lønseth [PERSON_NAME] (50%)," at bounding box center [169, 282] width 92 height 25
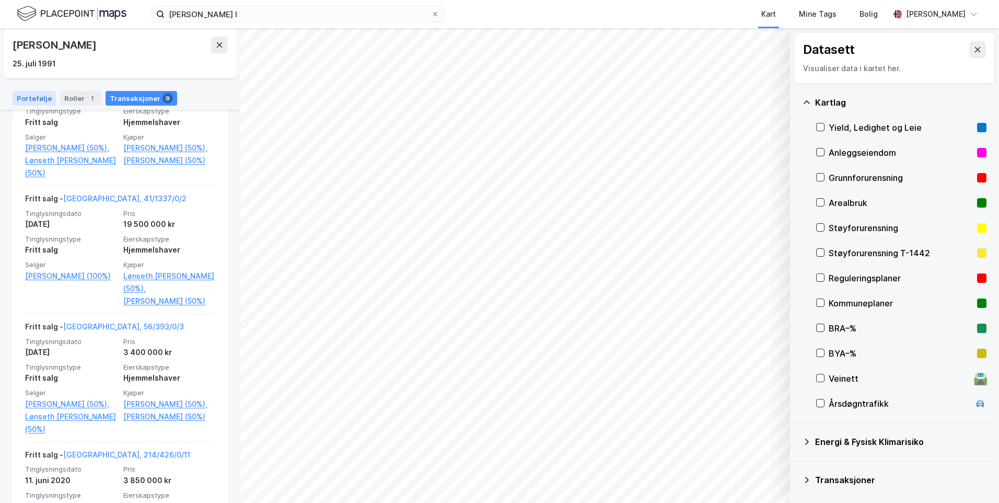
click at [40, 99] on div "Portefølje" at bounding box center [34, 98] width 43 height 15
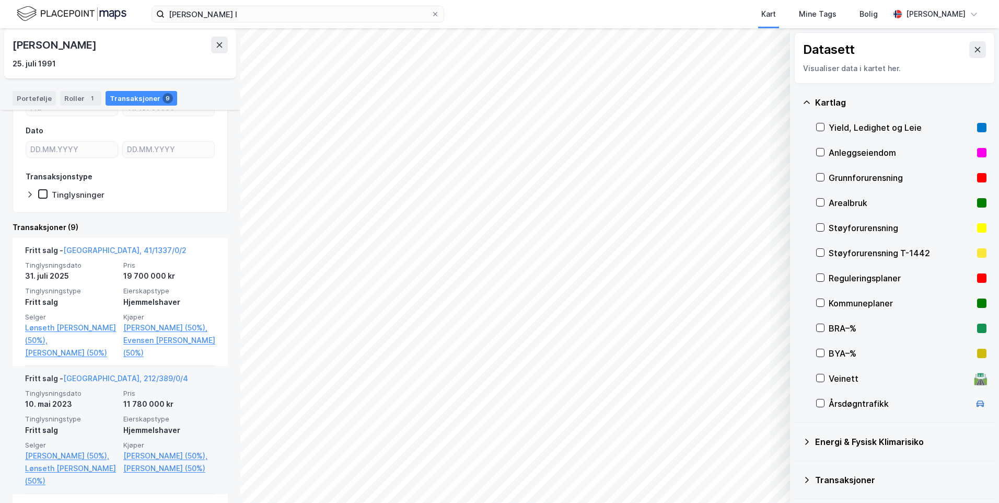
scroll to position [209, 0]
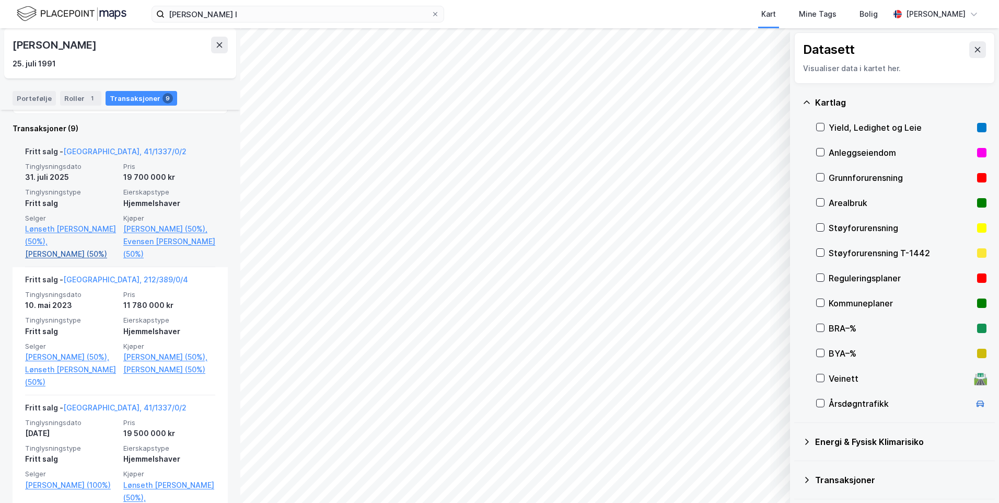
click at [63, 256] on link "[PERSON_NAME] (50%)" at bounding box center [71, 254] width 92 height 13
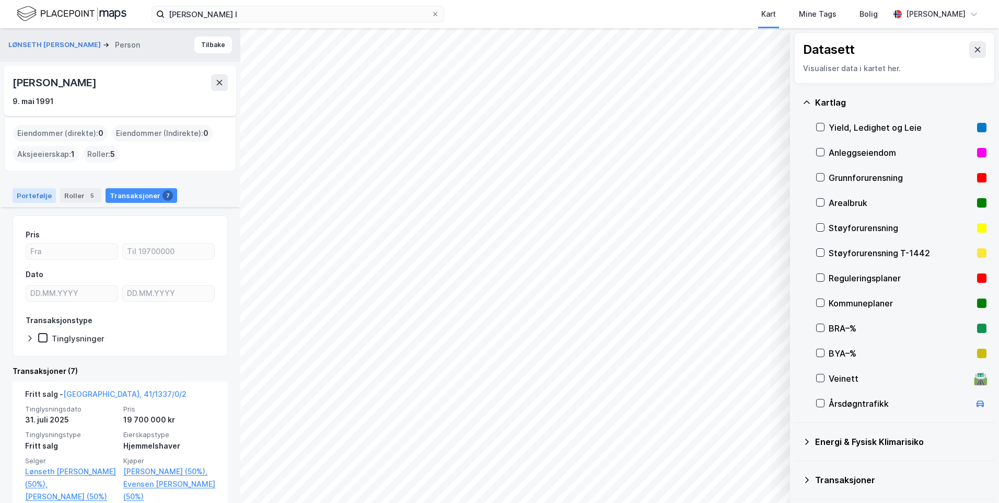
click at [33, 193] on div "Portefølje" at bounding box center [34, 195] width 43 height 15
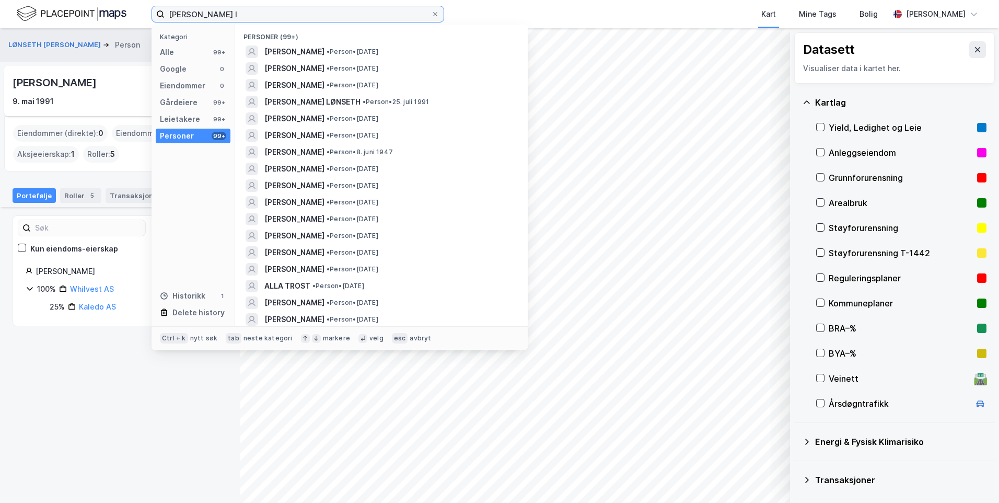
click at [258, 12] on input "[PERSON_NAME] l" at bounding box center [298, 14] width 267 height 16
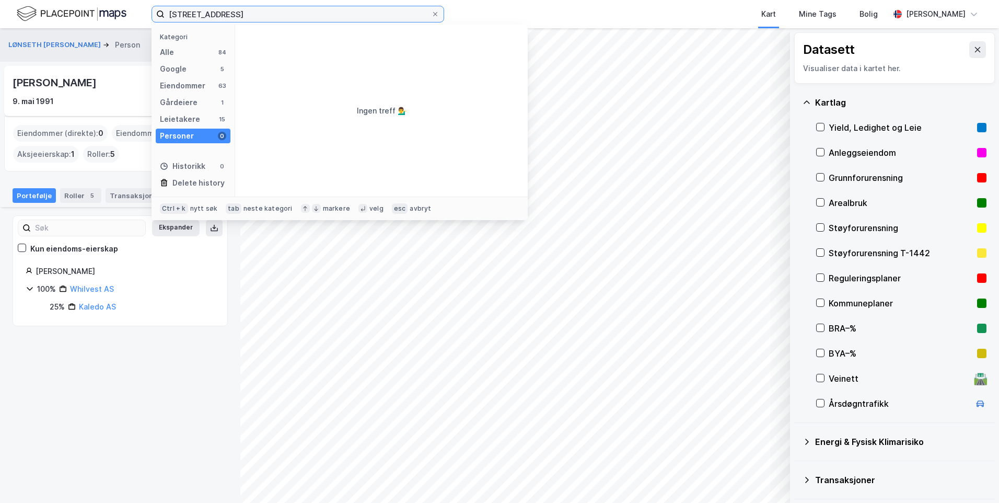
type input "[STREET_ADDRESS]"
click at [195, 84] on div "Eiendommer" at bounding box center [182, 85] width 45 height 13
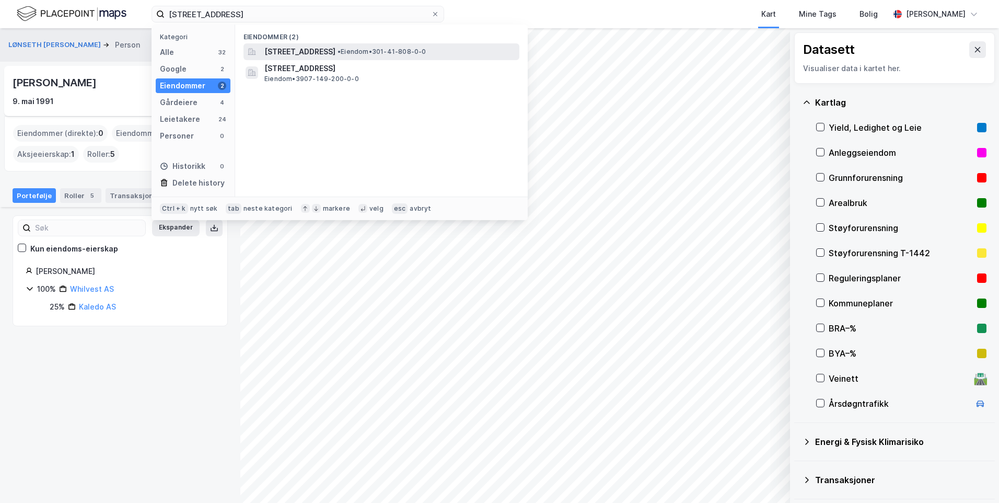
click at [290, 56] on span "[STREET_ADDRESS]" at bounding box center [299, 51] width 71 height 13
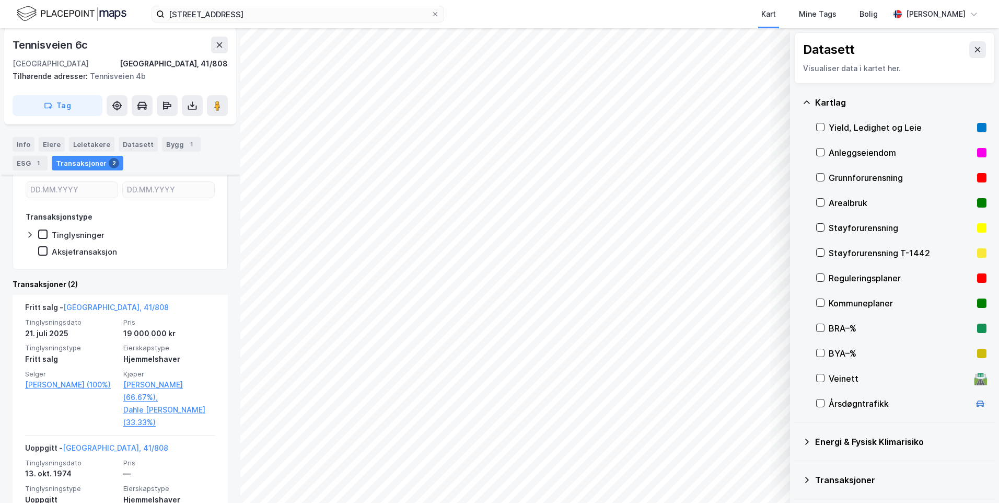
scroll to position [192, 0]
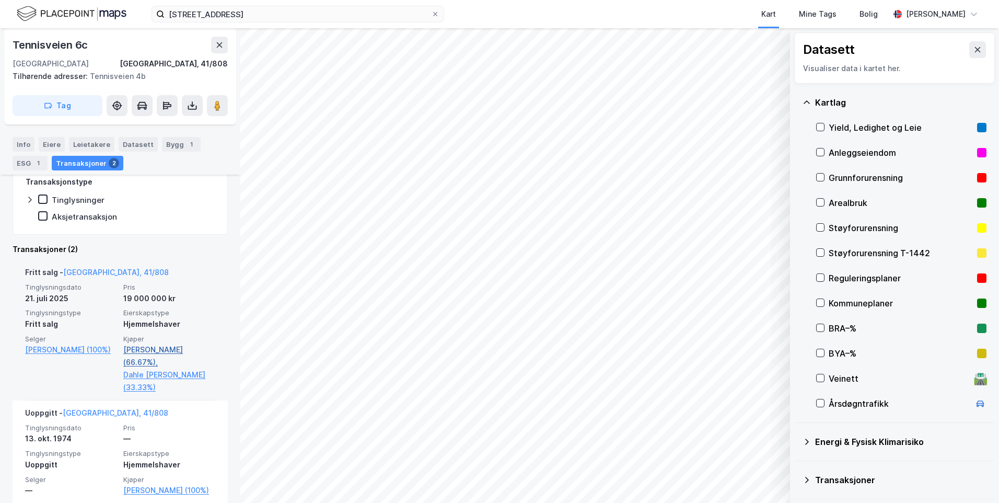
click at [183, 352] on link "[PERSON_NAME] (66.67%)," at bounding box center [169, 355] width 92 height 25
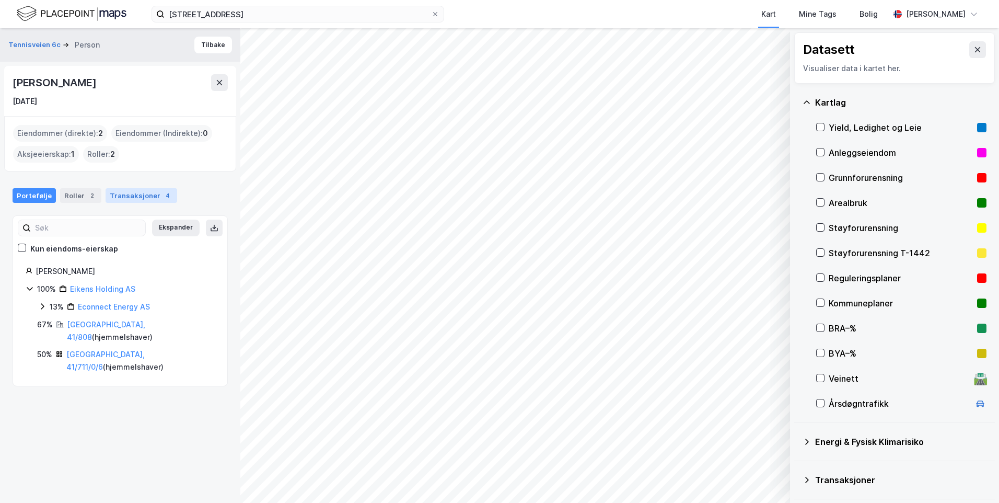
click at [139, 197] on div "Transaksjoner 4" at bounding box center [142, 195] width 72 height 15
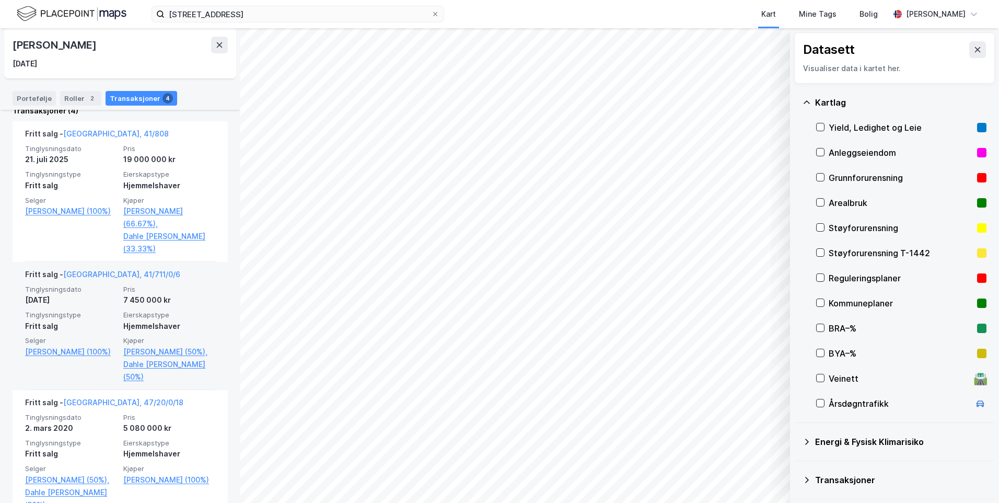
scroll to position [261, 0]
click at [111, 269] on link "[GEOGRAPHIC_DATA], 41/711/0/6" at bounding box center [121, 273] width 117 height 9
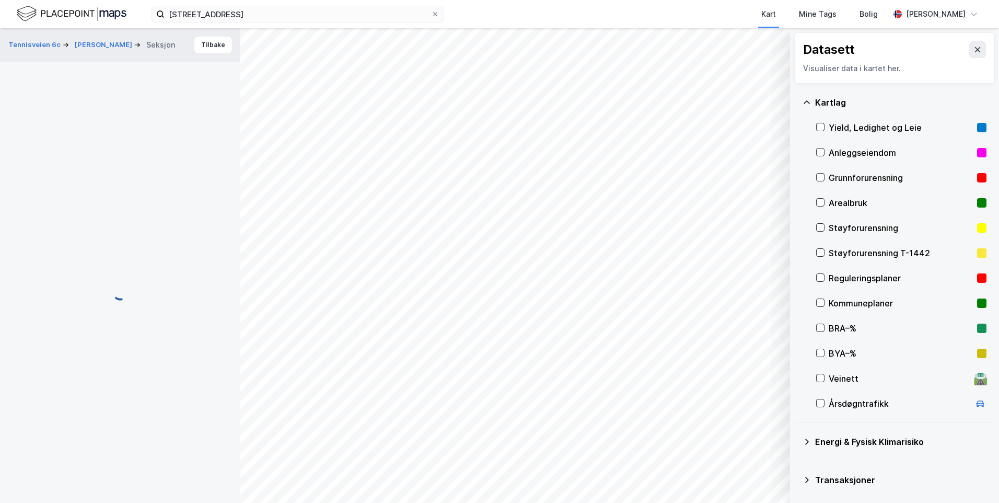
scroll to position [33, 0]
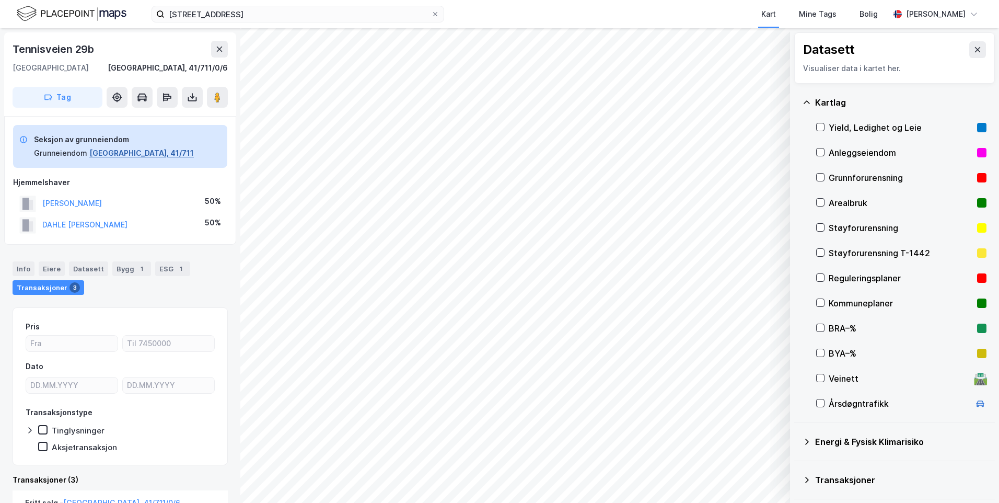
click at [96, 157] on button "[GEOGRAPHIC_DATA], 41/711" at bounding box center [141, 153] width 105 height 13
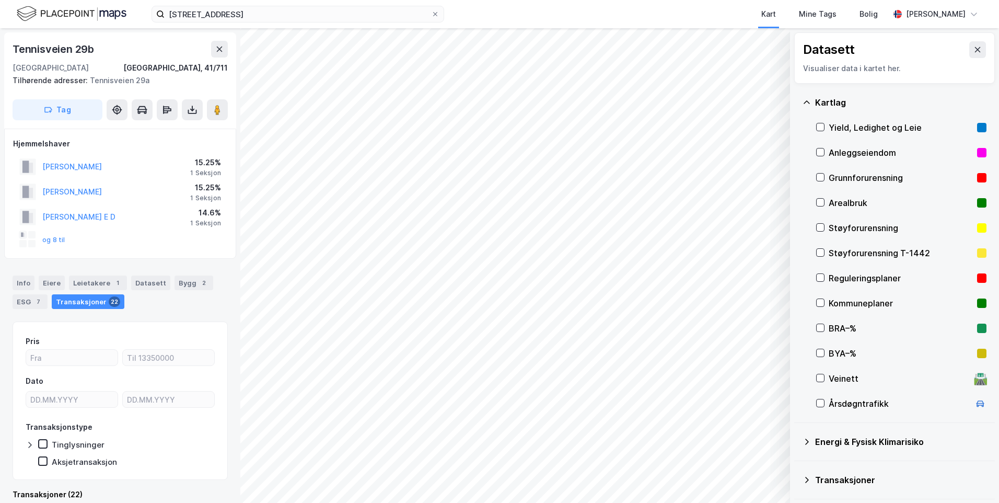
click at [844, 314] on div "© Mapbox © OpenStreetMap Improve this map © Maxar Datasett Visualiser data i ka…" at bounding box center [499, 265] width 999 height 475
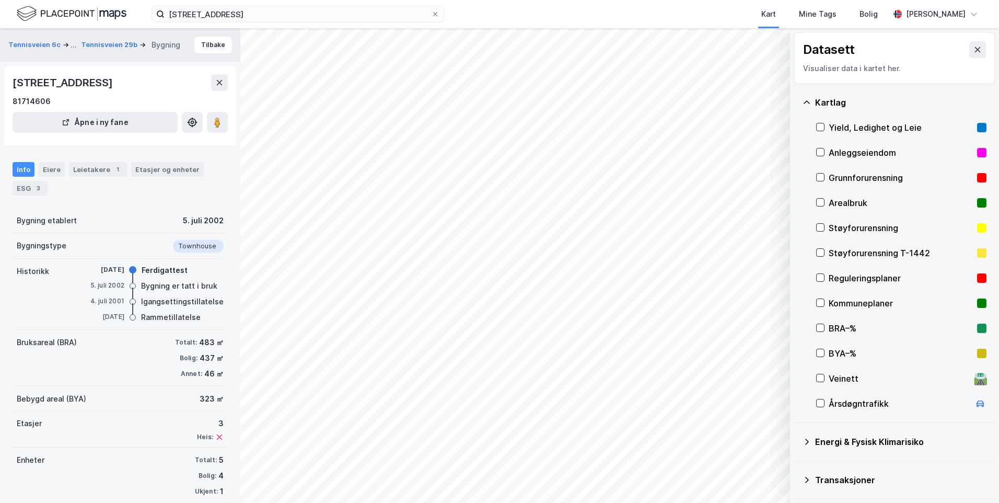
scroll to position [14, 0]
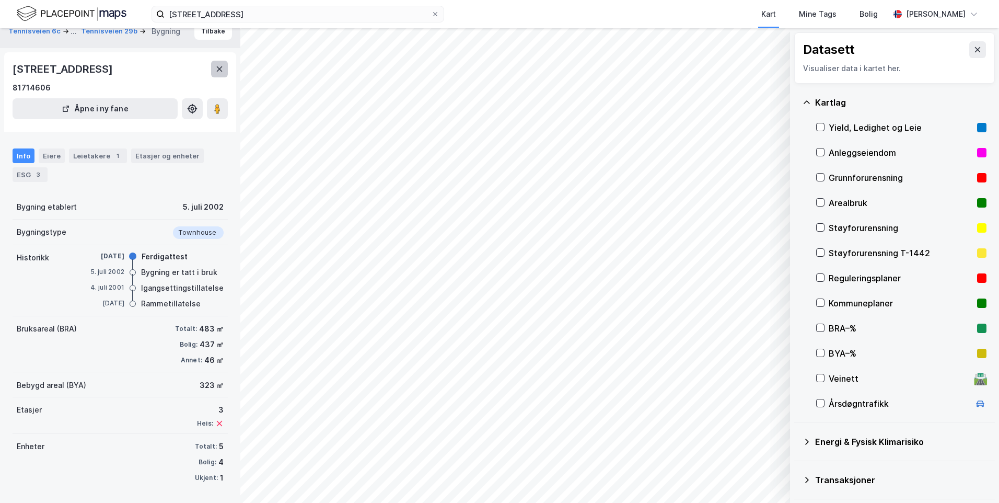
click at [223, 76] on button at bounding box center [219, 69] width 17 height 17
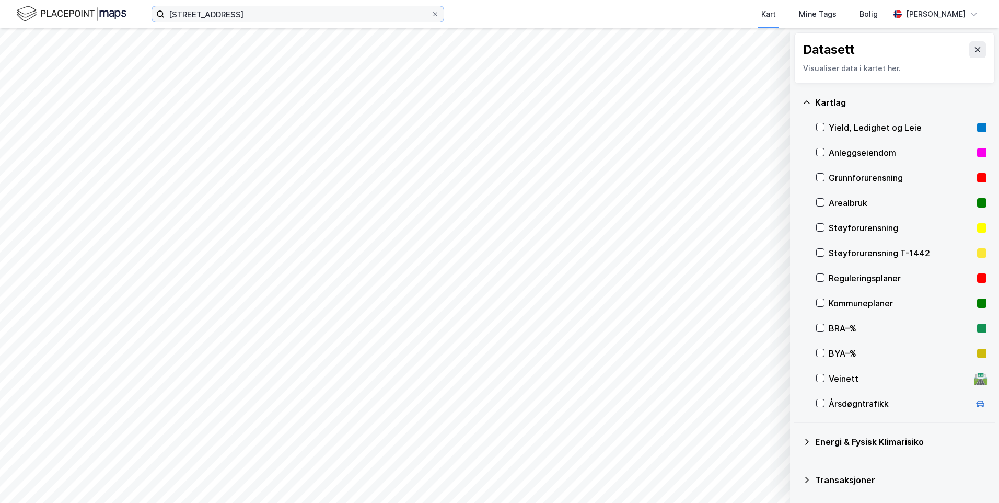
click at [237, 12] on input "[STREET_ADDRESS]" at bounding box center [298, 14] width 267 height 16
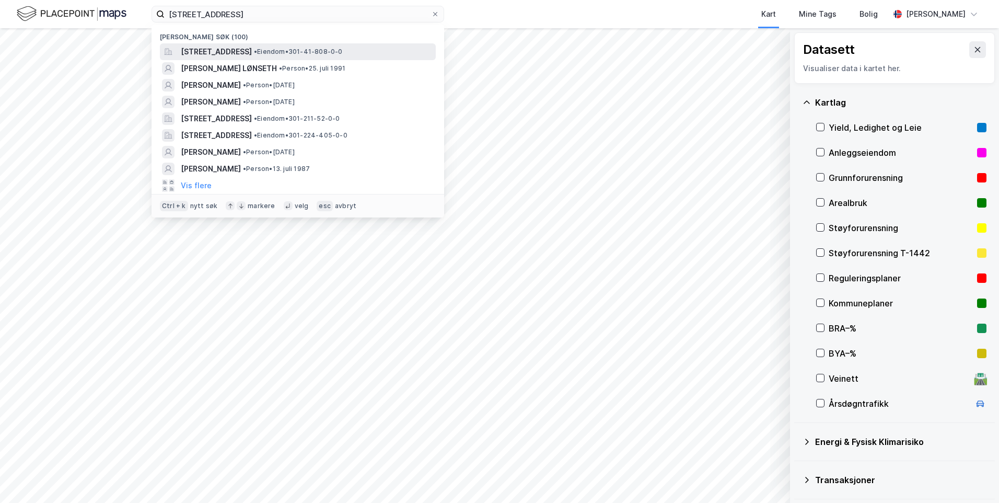
click at [233, 53] on span "[STREET_ADDRESS]" at bounding box center [216, 51] width 71 height 13
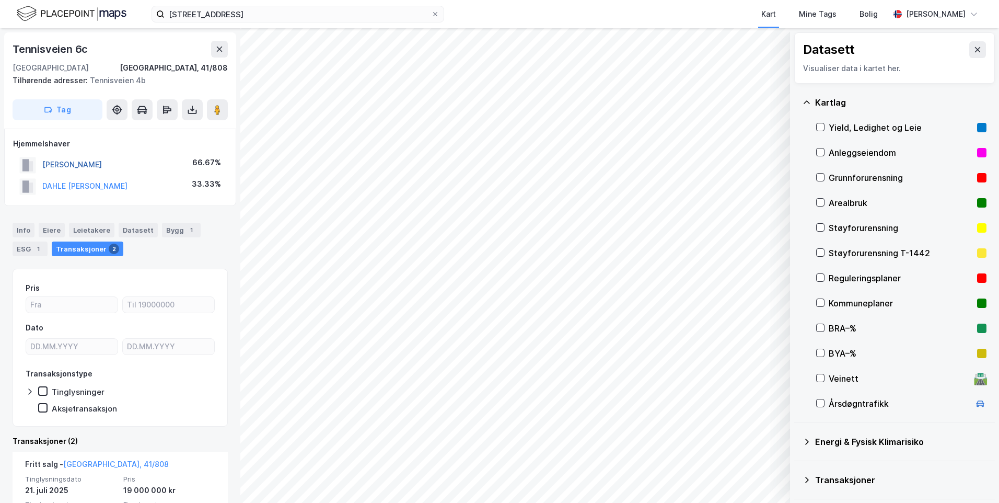
click at [0, 0] on button "[PERSON_NAME]" at bounding box center [0, 0] width 0 height 0
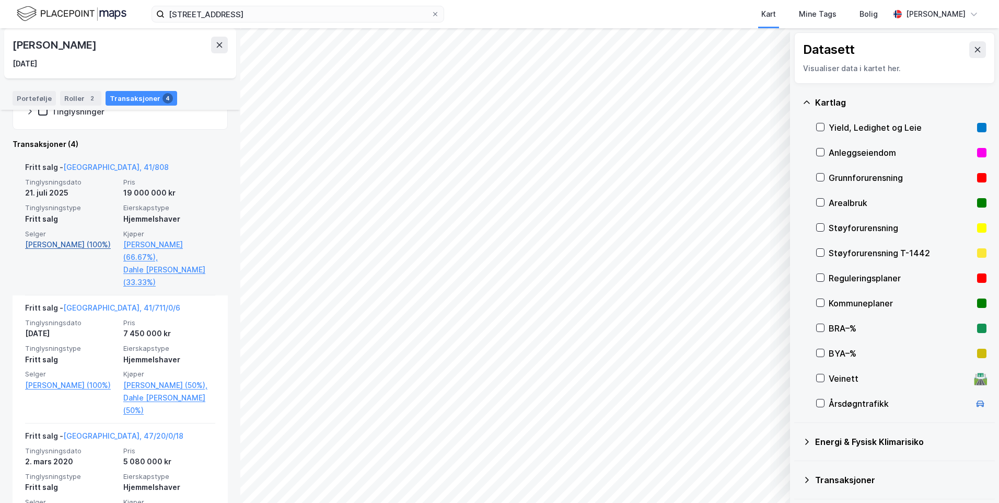
scroll to position [209, 0]
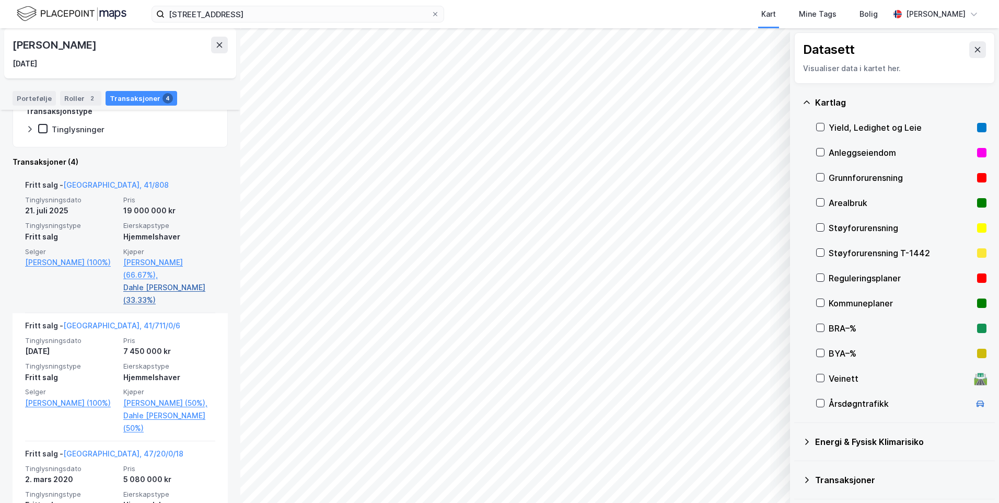
click at [139, 282] on link "Dahle [PERSON_NAME] (33.33%)" at bounding box center [169, 293] width 92 height 25
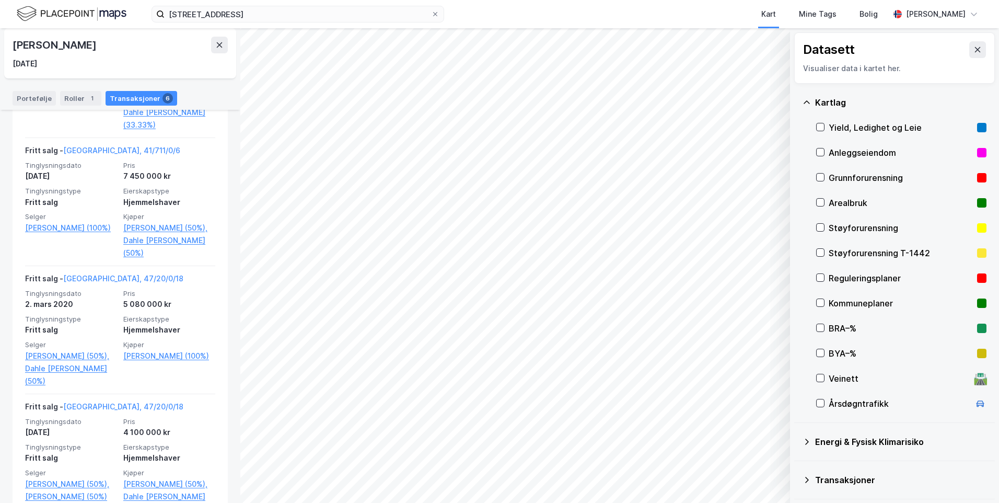
scroll to position [366, 0]
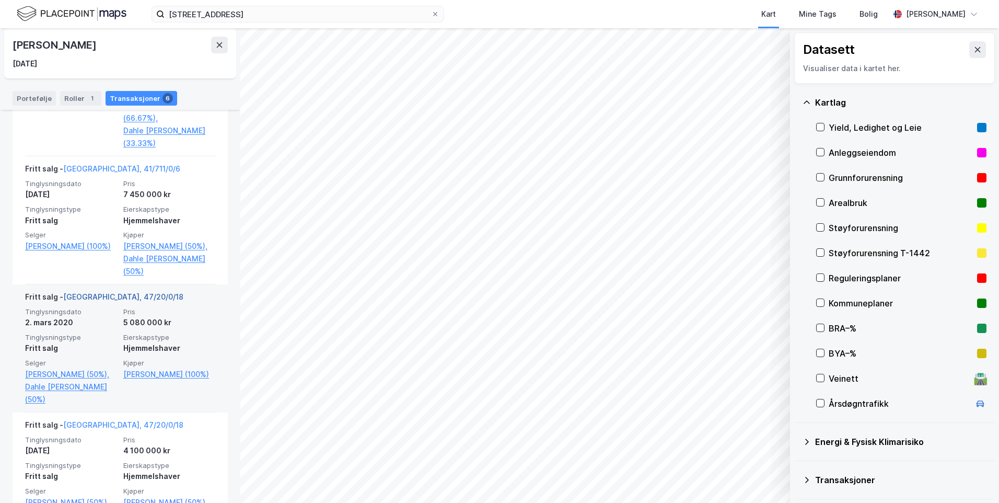
click at [101, 292] on link "[GEOGRAPHIC_DATA], 47/20/0/18" at bounding box center [123, 296] width 120 height 9
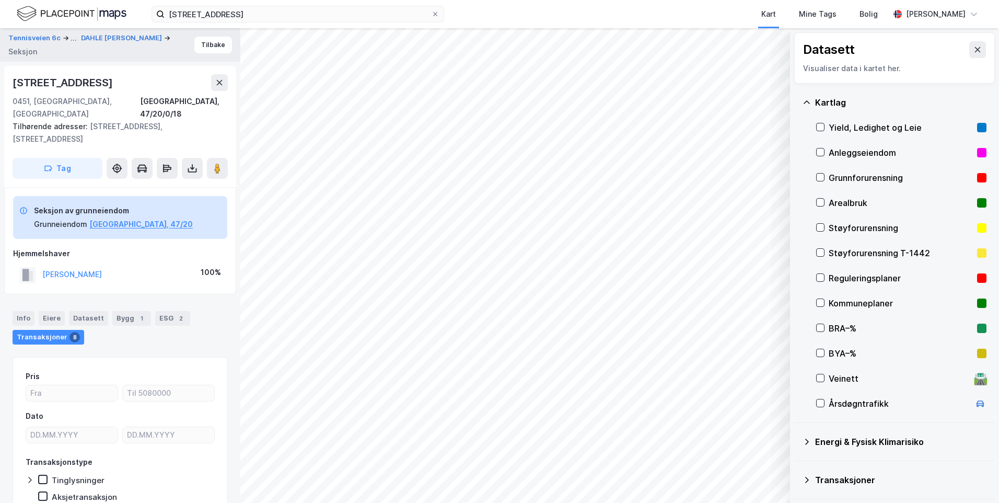
scroll to position [1, 0]
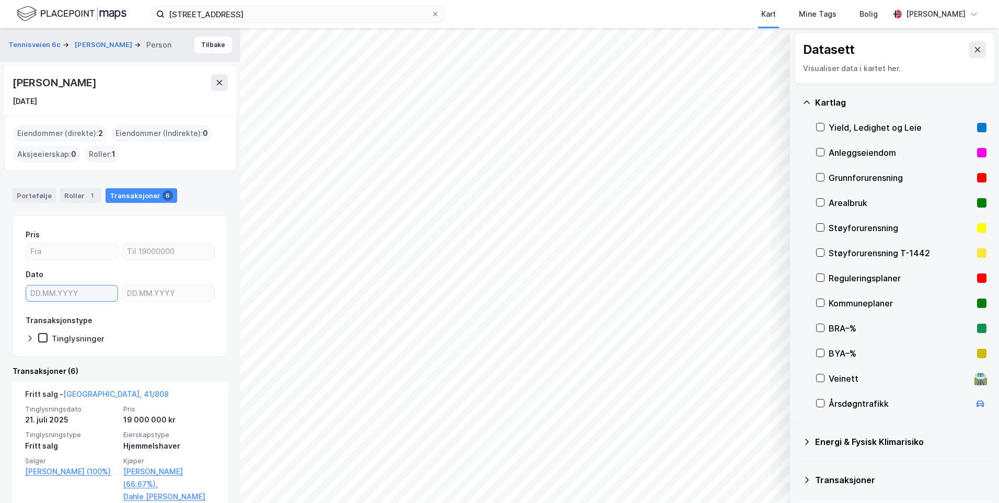
type input "DD.MM.YYYY"
click at [30, 186] on div "Portefølje Roller 2 Transaksjoner 4" at bounding box center [120, 191] width 240 height 31
click at [29, 192] on div "Portefølje" at bounding box center [34, 195] width 43 height 15
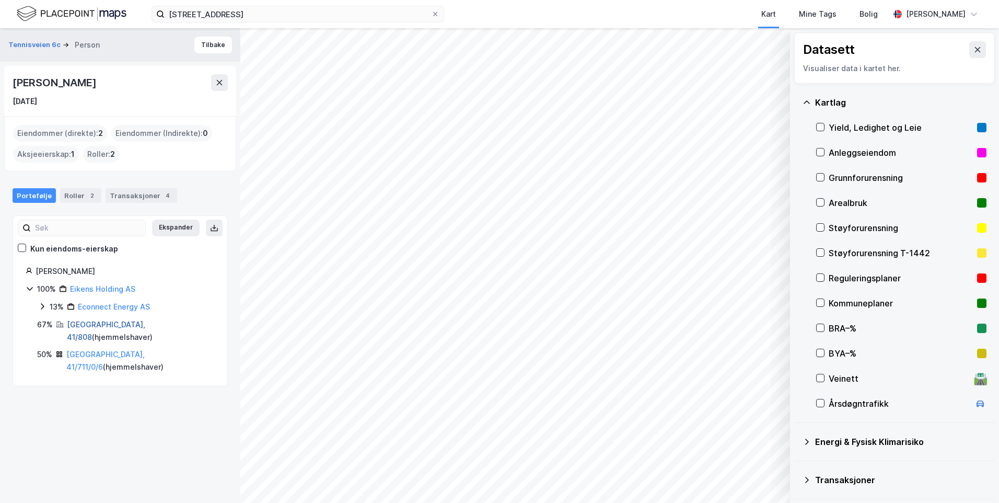
click at [73, 327] on link "[GEOGRAPHIC_DATA], 41/808" at bounding box center [106, 330] width 78 height 21
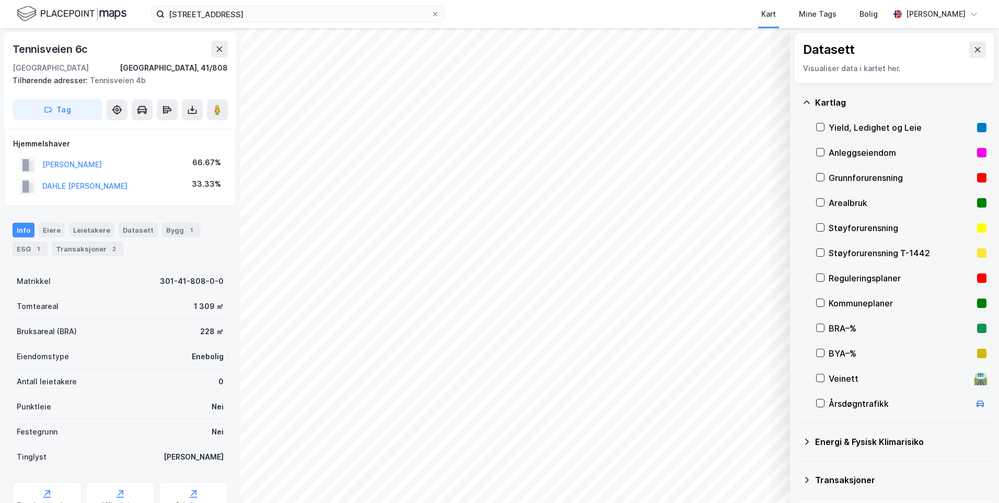
scroll to position [1, 0]
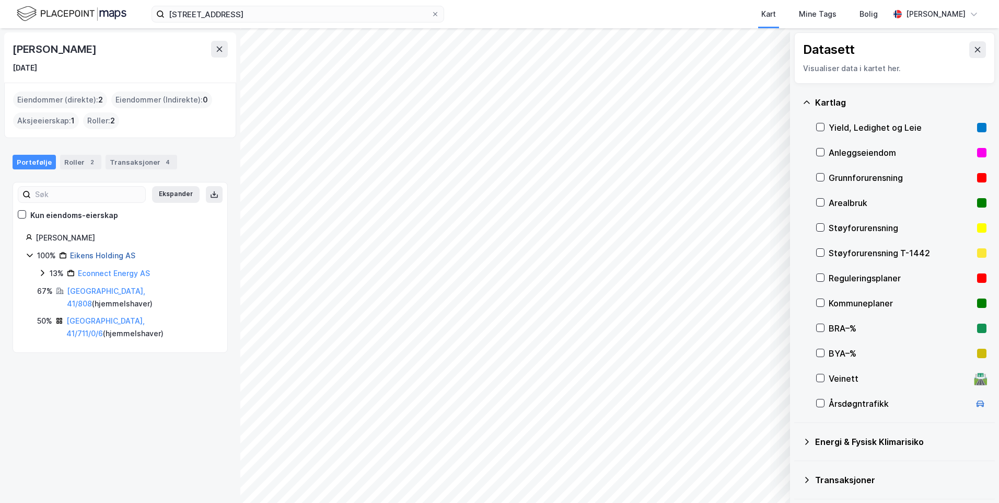
click at [84, 257] on link "Eikens Holding AS" at bounding box center [102, 255] width 65 height 9
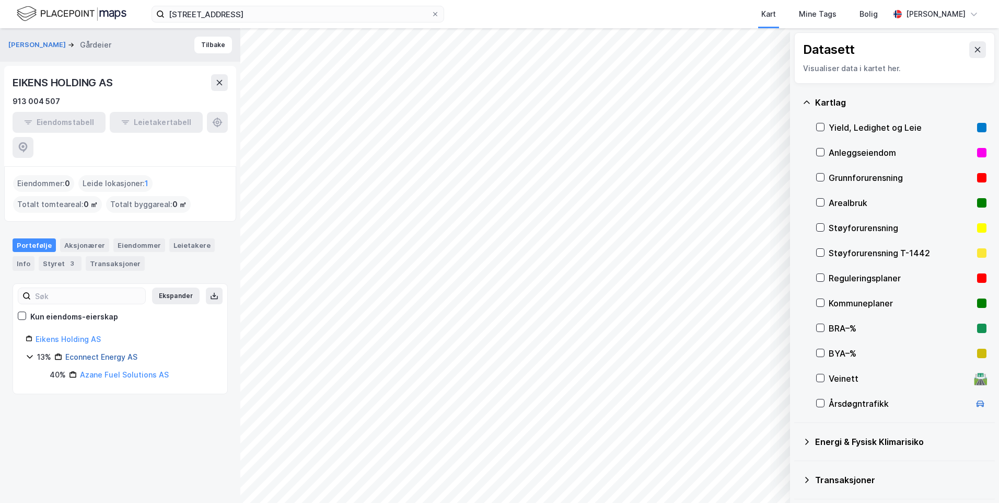
click at [82, 352] on link "Econnect Energy AS" at bounding box center [101, 356] width 72 height 9
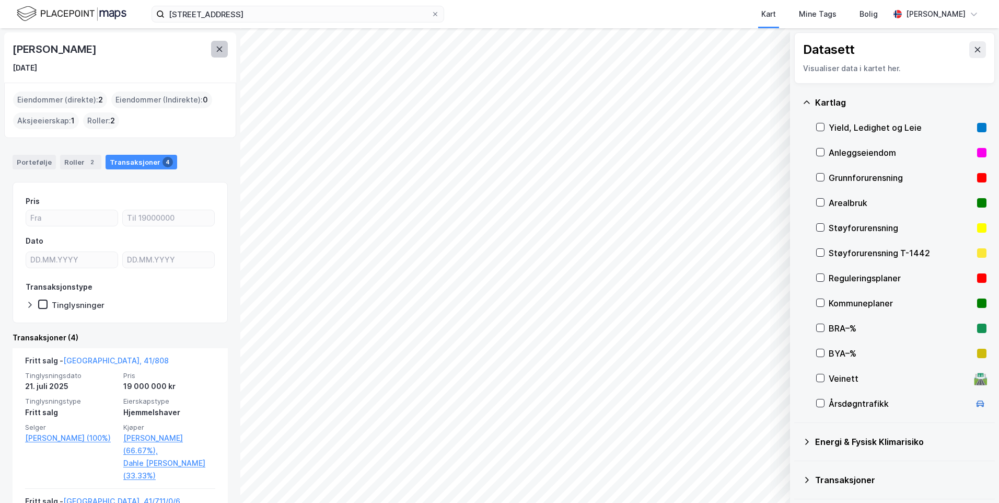
click at [219, 46] on icon at bounding box center [219, 49] width 8 height 8
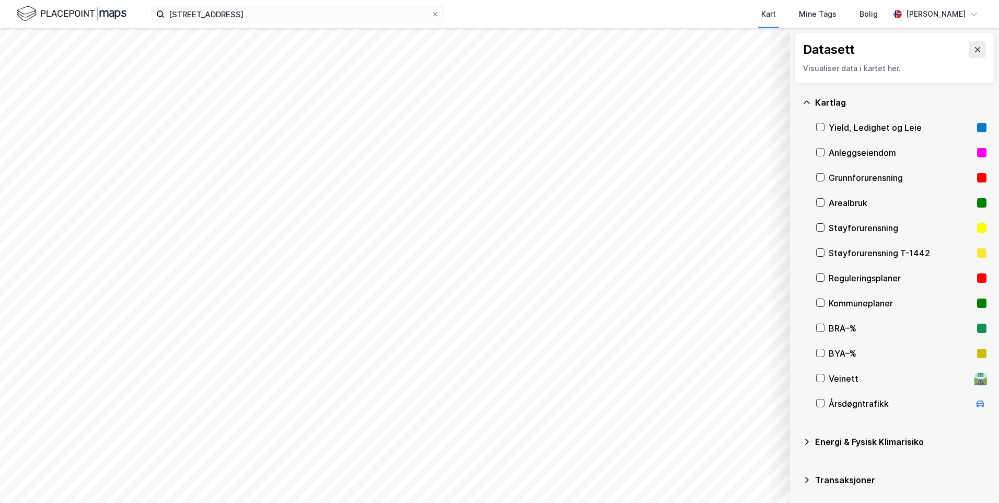
click at [852, 253] on div "Støyforurensning T-1442" at bounding box center [901, 253] width 144 height 13
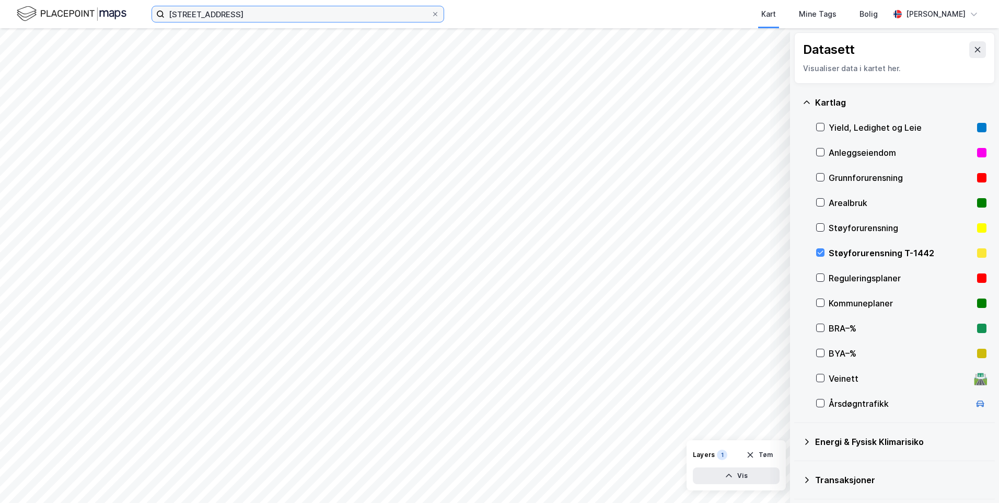
click at [256, 13] on input "[STREET_ADDRESS]" at bounding box center [298, 14] width 267 height 16
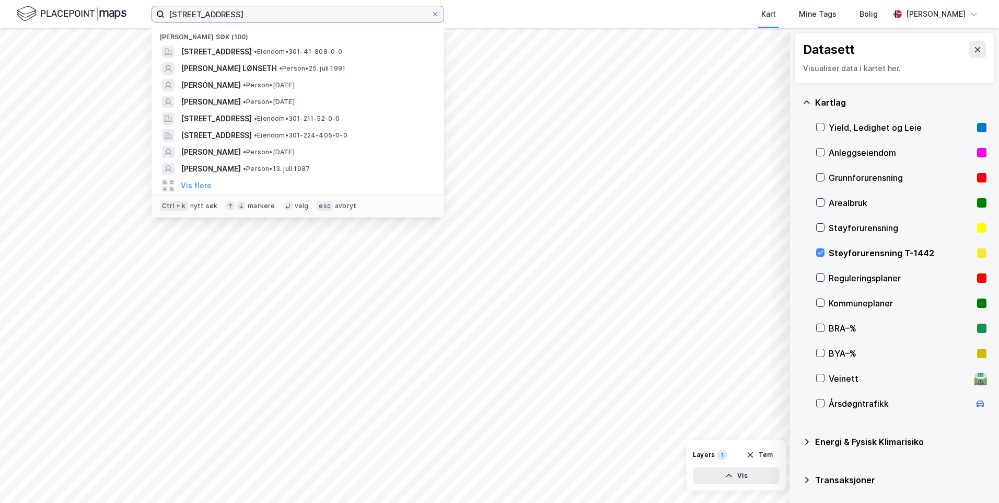
click at [256, 13] on input "[STREET_ADDRESS]" at bounding box center [298, 14] width 267 height 16
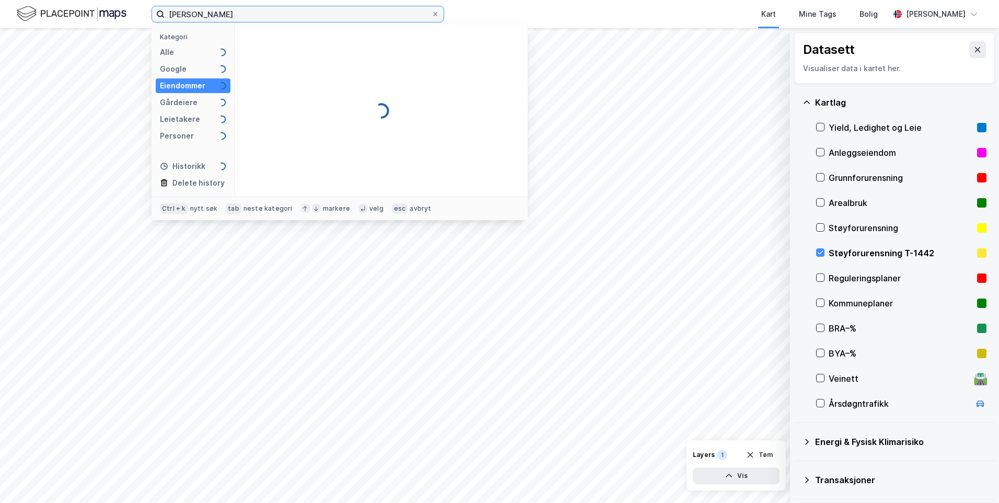
type input "[PERSON_NAME]"
click at [193, 126] on div "Leietakere 99+" at bounding box center [193, 119] width 75 height 15
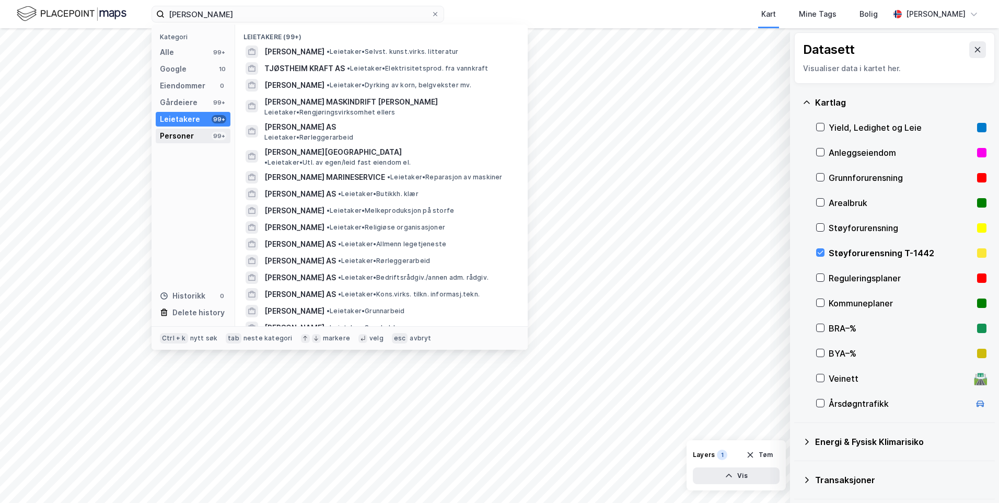
click at [193, 131] on div "Personer 99+" at bounding box center [193, 136] width 75 height 15
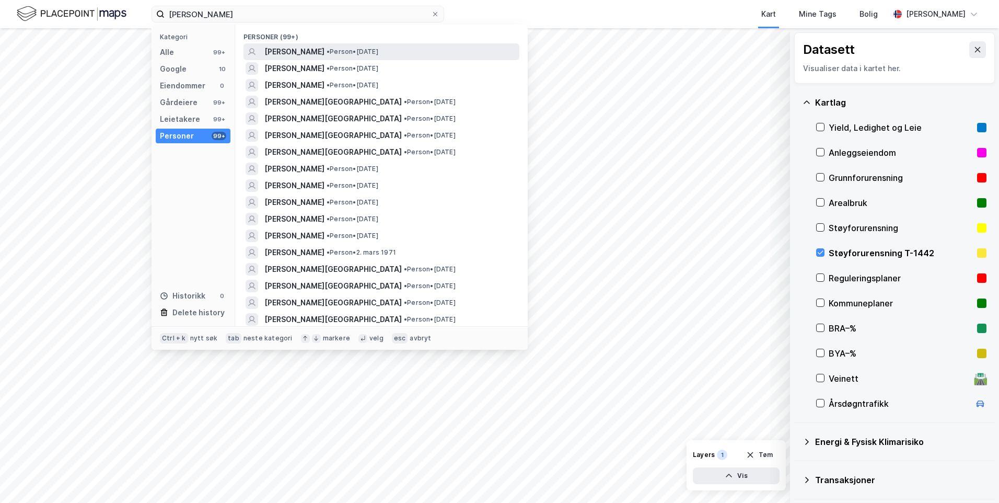
click at [285, 46] on span "[PERSON_NAME]" at bounding box center [294, 51] width 60 height 13
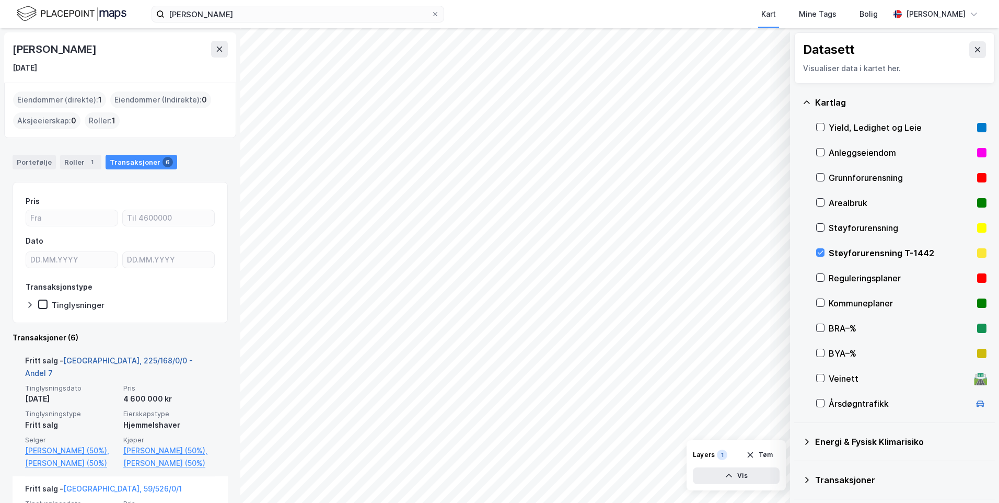
click at [109, 360] on link "[GEOGRAPHIC_DATA], 225/168/0/0 - Andel 7" at bounding box center [109, 366] width 168 height 21
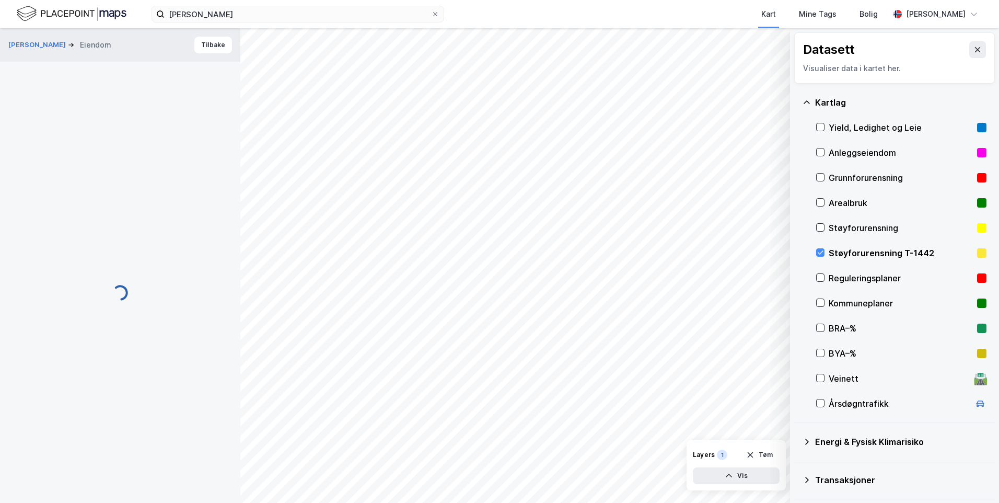
scroll to position [1, 0]
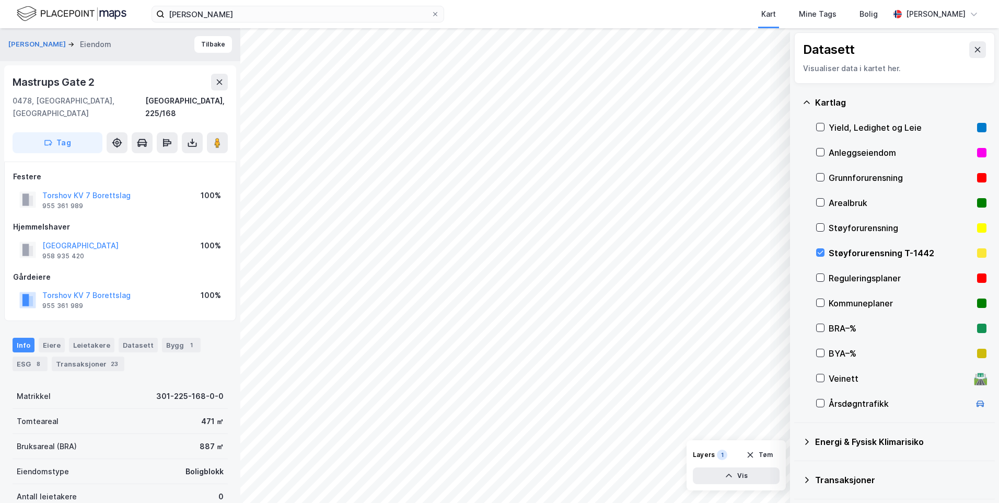
click at [846, 258] on div "Støyforurensning T-1442" at bounding box center [901, 253] width 144 height 13
click at [974, 48] on icon at bounding box center [978, 49] width 8 height 8
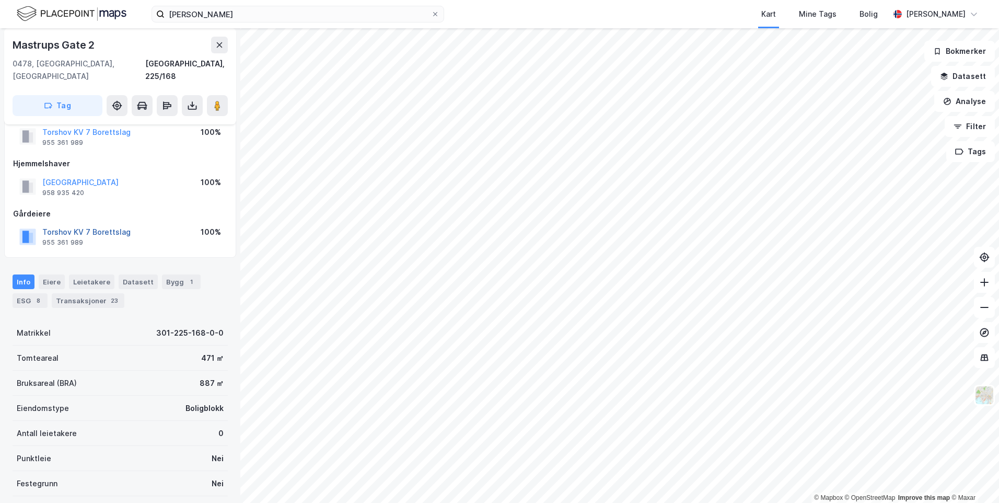
scroll to position [149, 0]
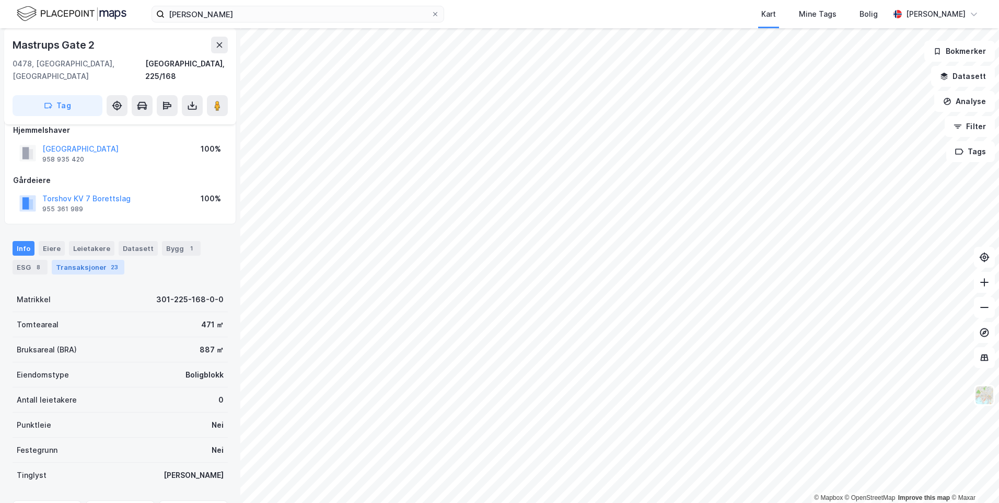
click at [69, 260] on div "Transaksjoner 23" at bounding box center [88, 267] width 73 height 15
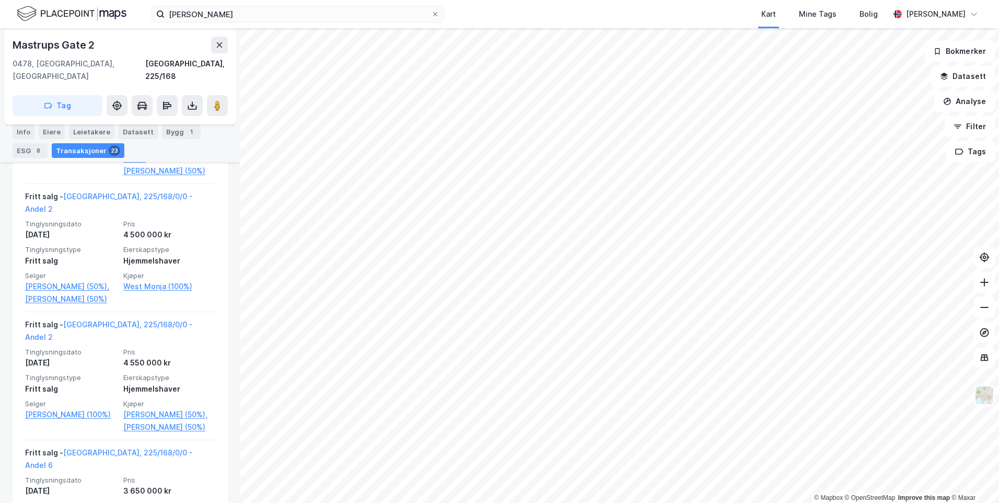
scroll to position [1247, 0]
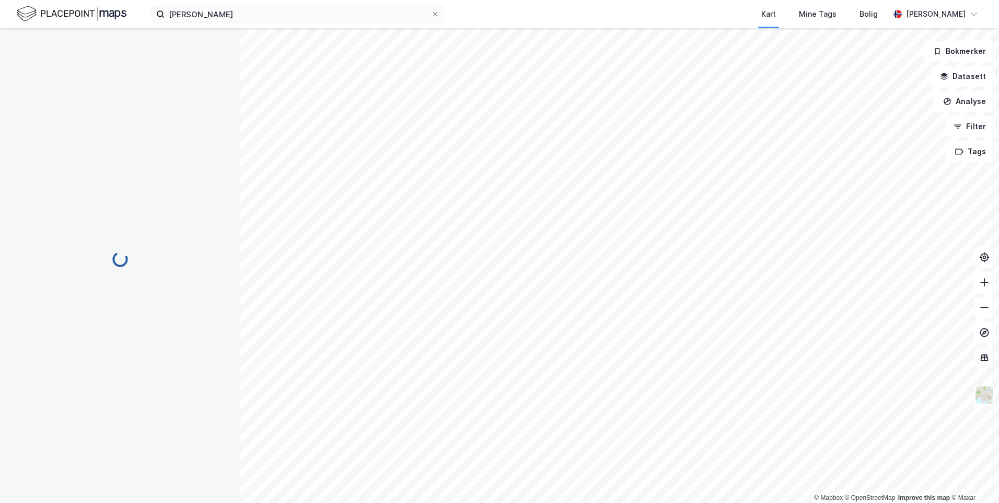
scroll to position [31, 0]
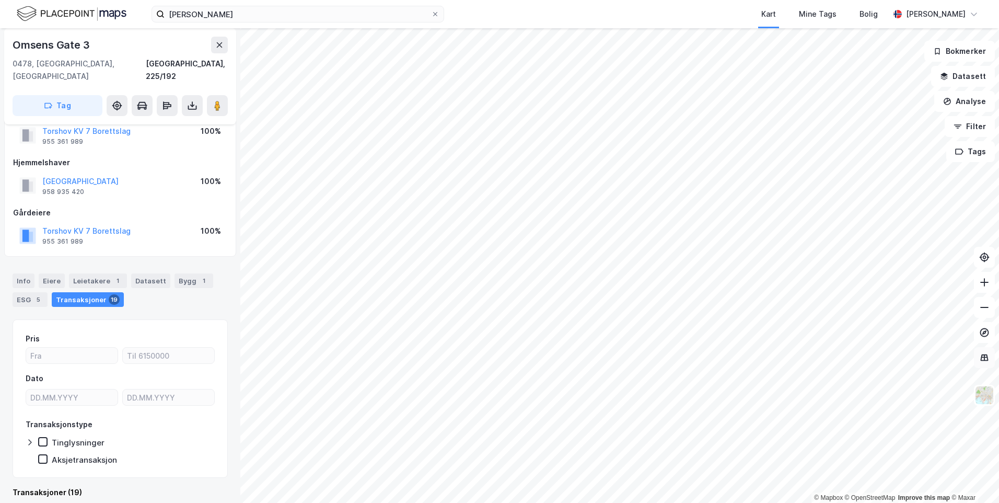
scroll to position [31, 0]
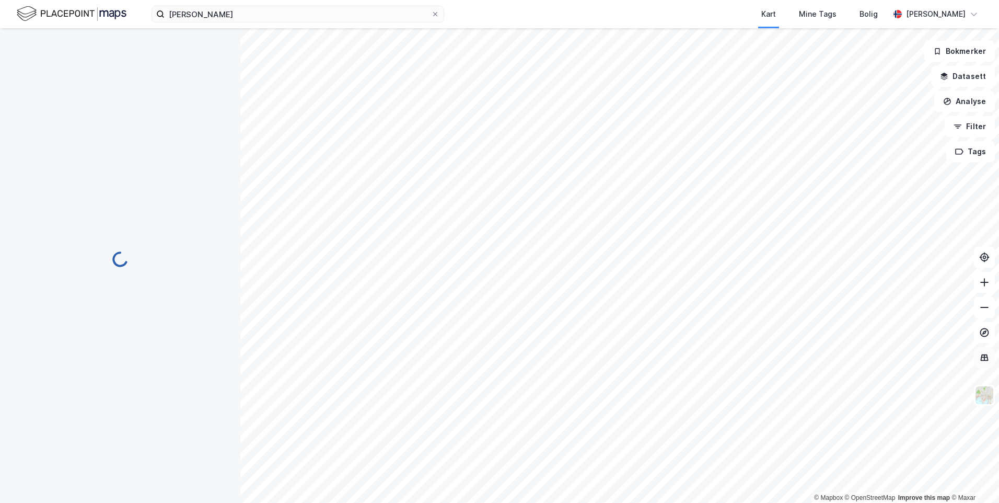
scroll to position [31, 0]
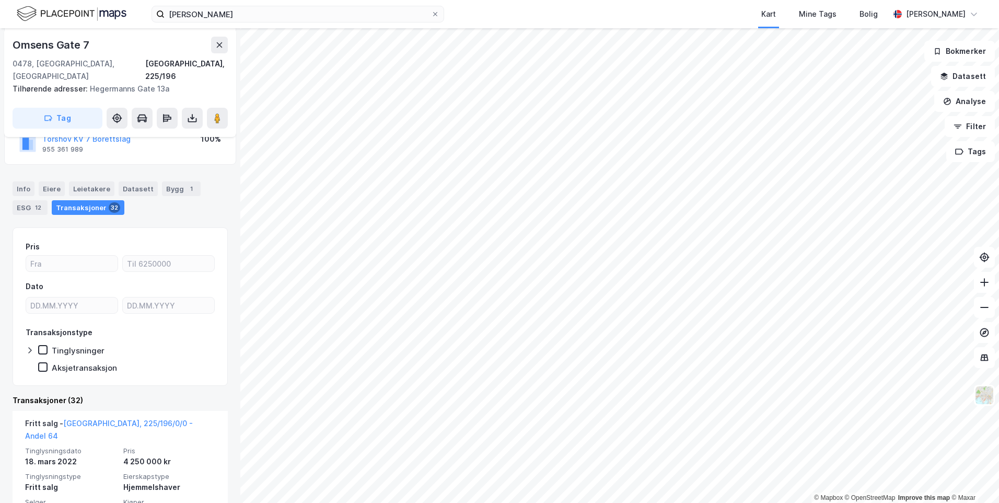
scroll to position [188, 0]
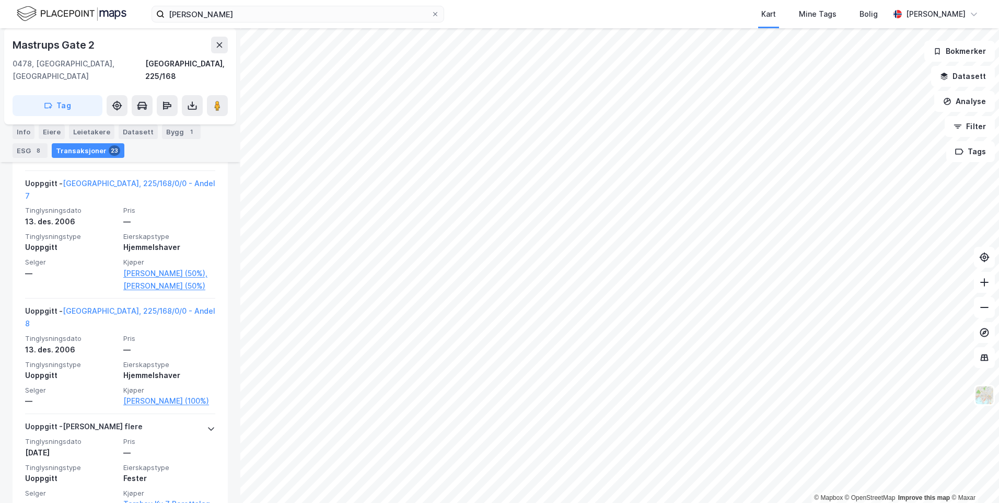
scroll to position [2673, 0]
